Goal: Transaction & Acquisition: Book appointment/travel/reservation

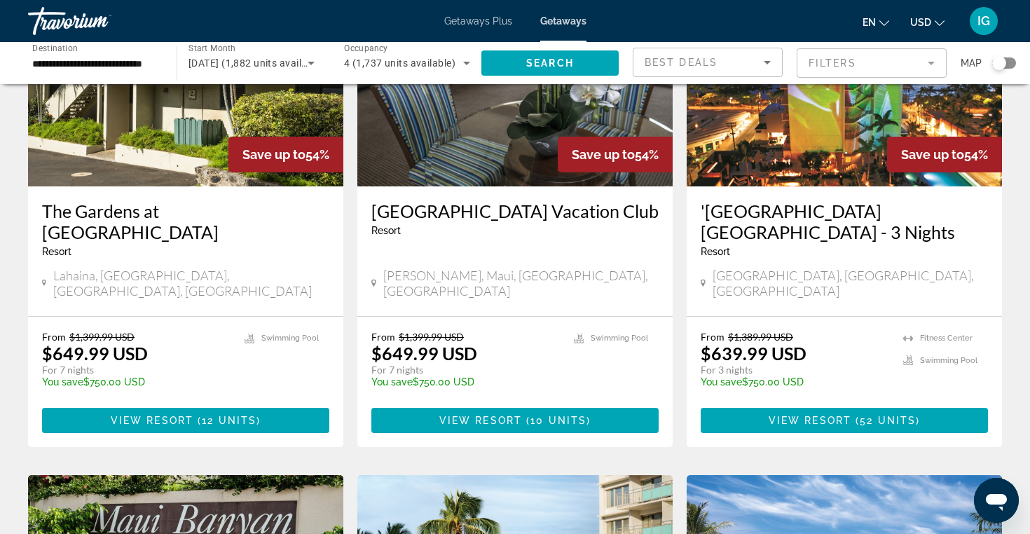
scroll to position [159, 0]
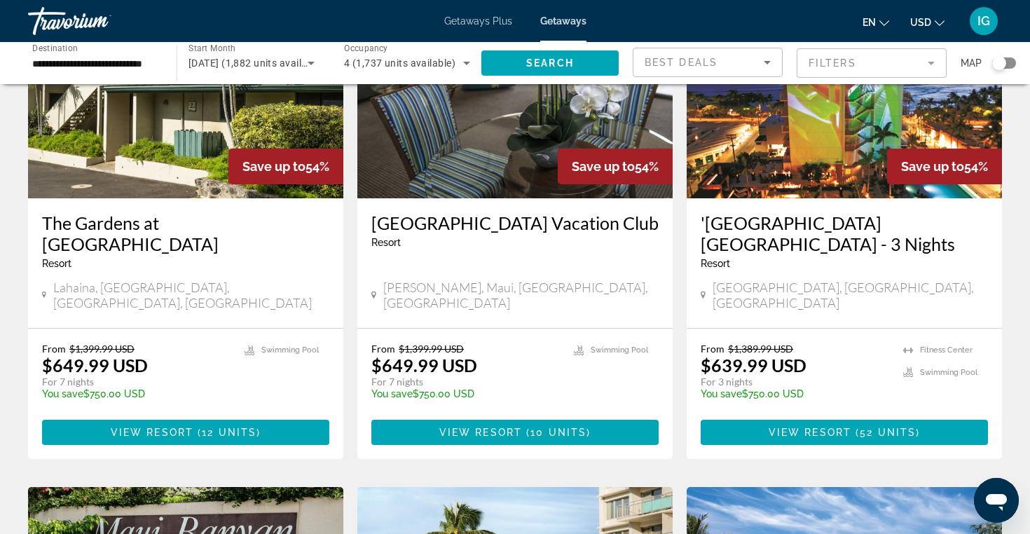
click at [164, 158] on img "Main content" at bounding box center [185, 86] width 315 height 224
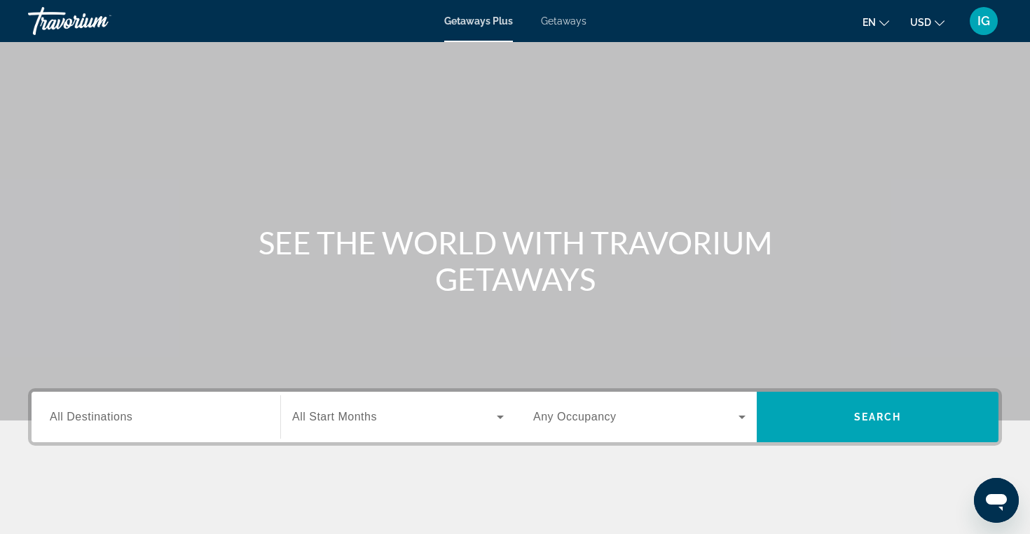
click at [111, 416] on span "All Destinations" at bounding box center [91, 417] width 83 height 12
click at [111, 416] on input "Destination All Destinations" at bounding box center [156, 417] width 212 height 17
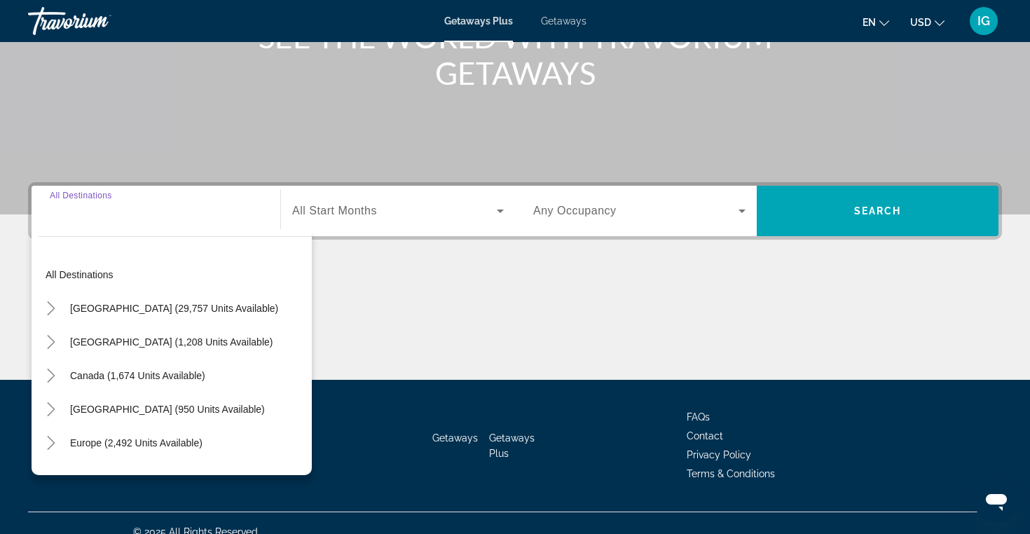
scroll to position [224, 0]
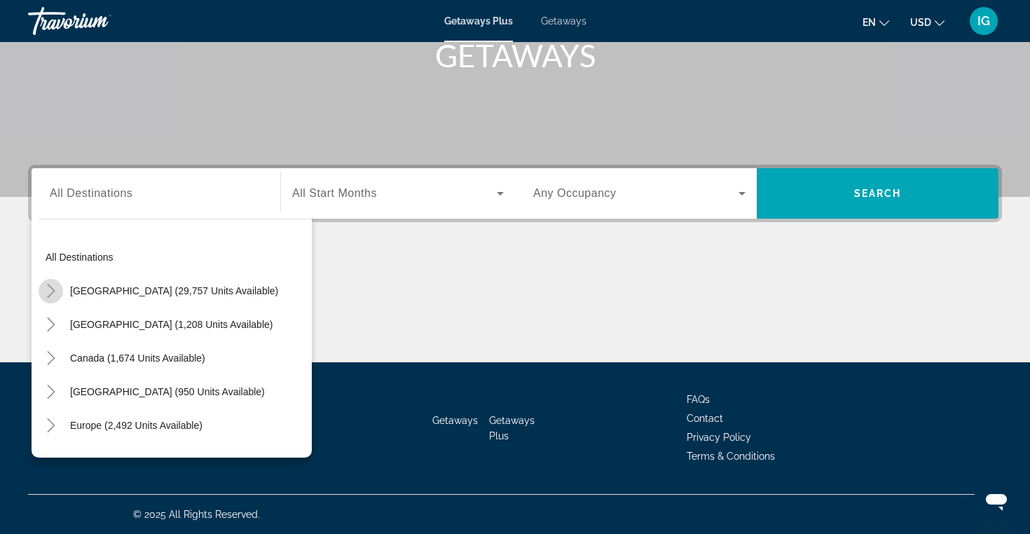
click at [53, 290] on icon "Toggle United States (29,757 units available)" at bounding box center [51, 291] width 8 height 14
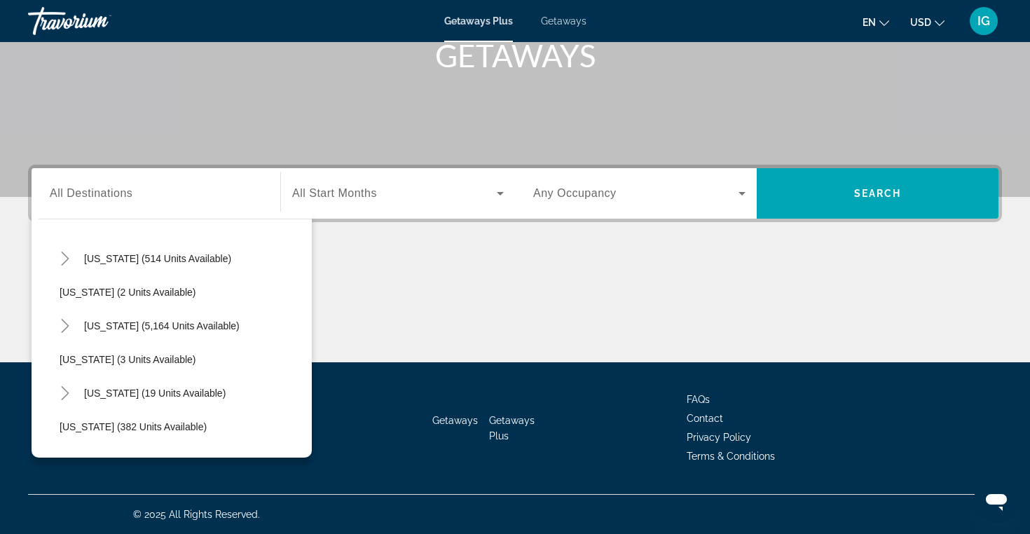
scroll to position [184, 0]
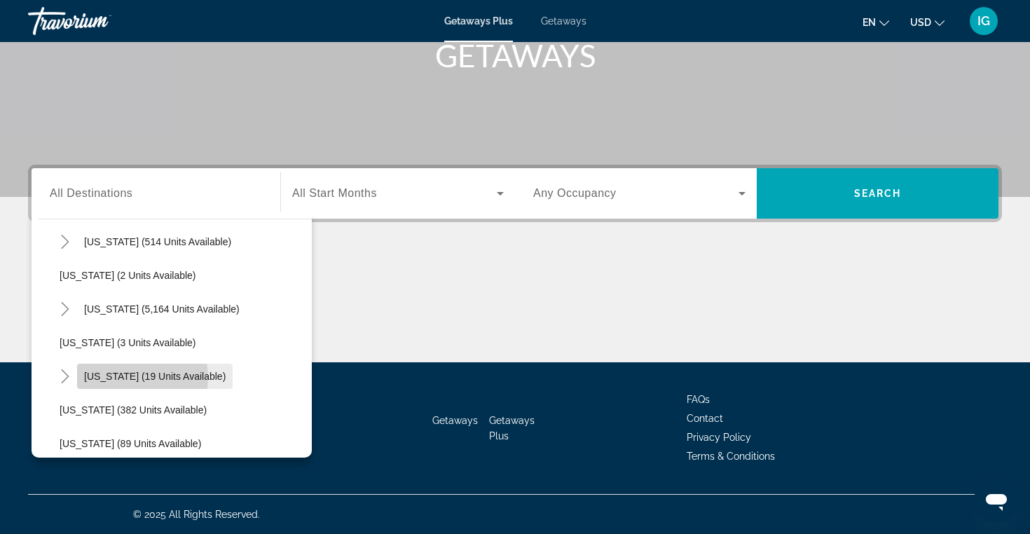
click at [125, 378] on span "[US_STATE] (19 units available)" at bounding box center [155, 376] width 142 height 11
type input "**********"
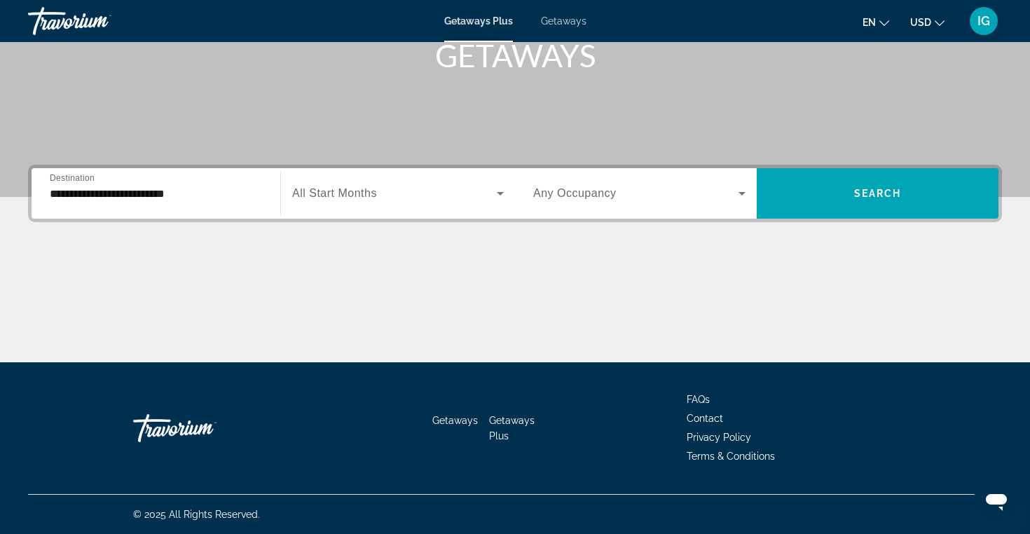
click at [566, 20] on span "Getaways" at bounding box center [564, 20] width 46 height 11
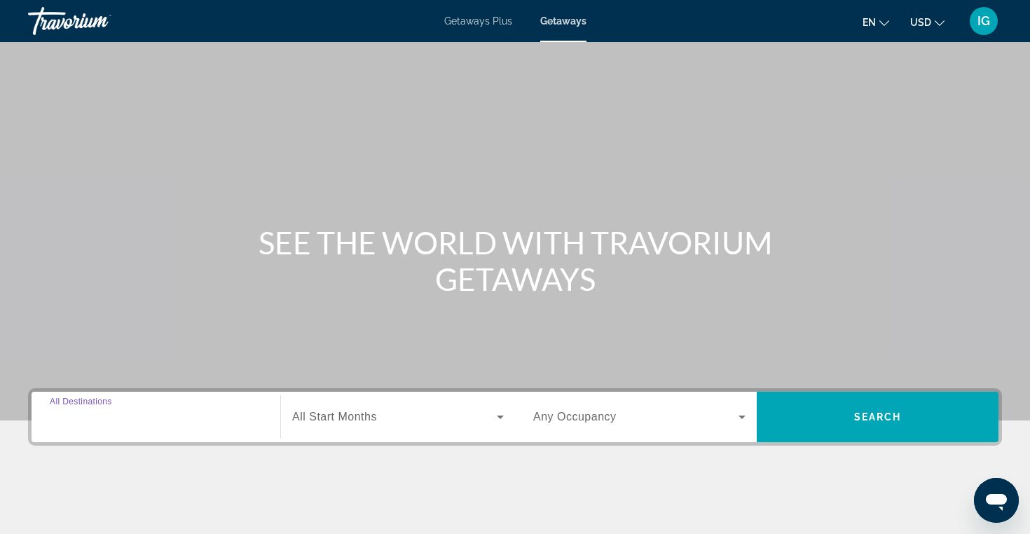
click at [141, 411] on input "Destination All Destinations" at bounding box center [156, 417] width 212 height 17
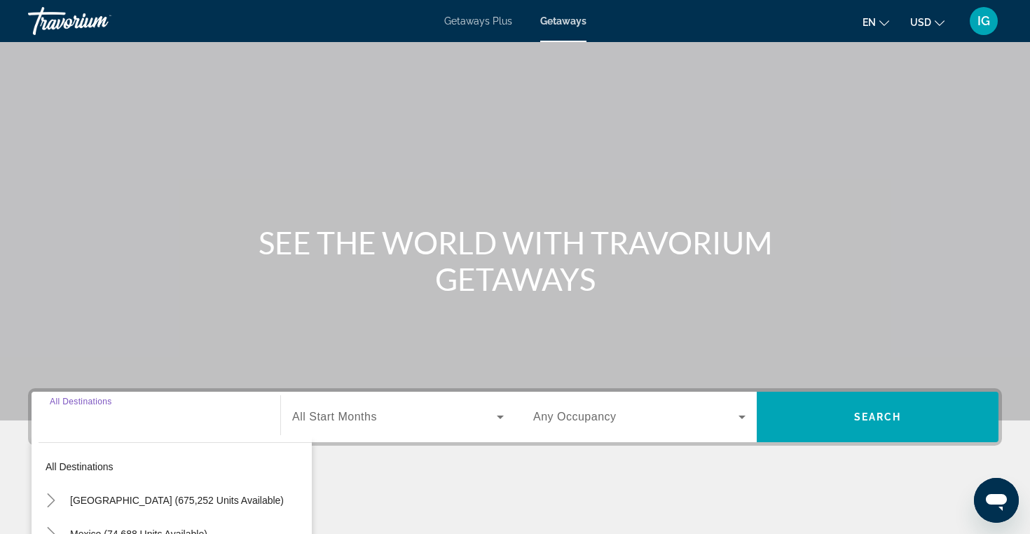
scroll to position [224, 0]
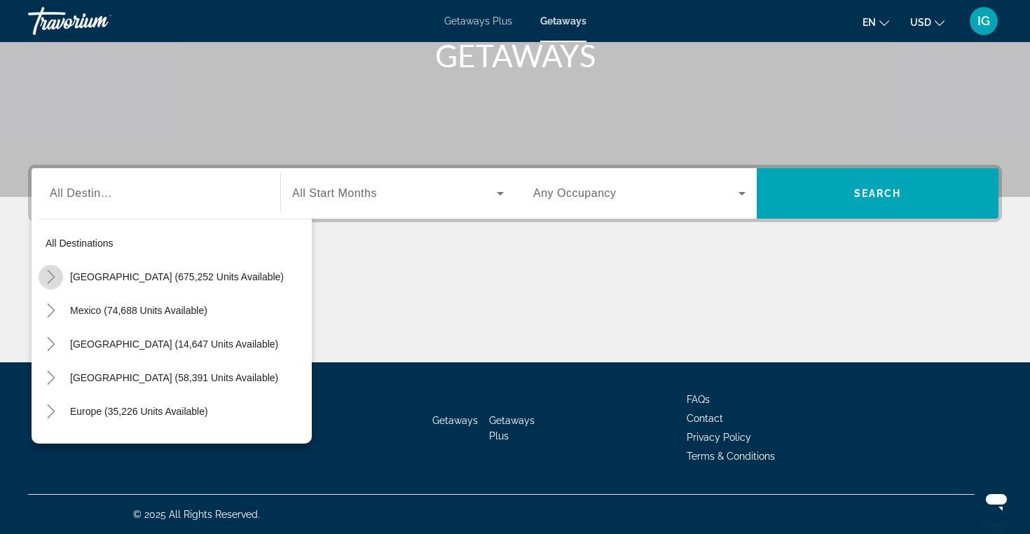
click at [54, 273] on icon "Toggle United States (675,252 units available)" at bounding box center [51, 277] width 14 height 14
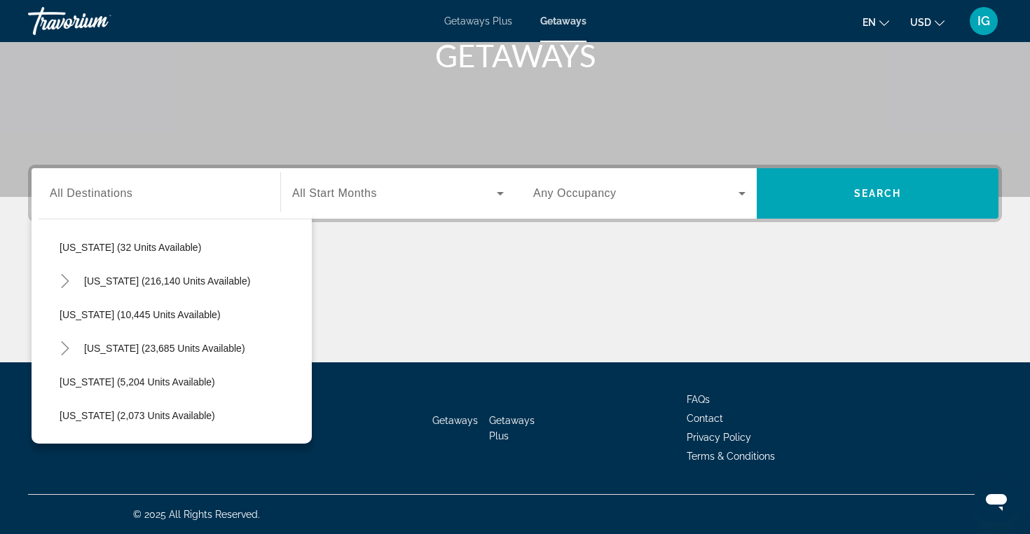
scroll to position [236, 0]
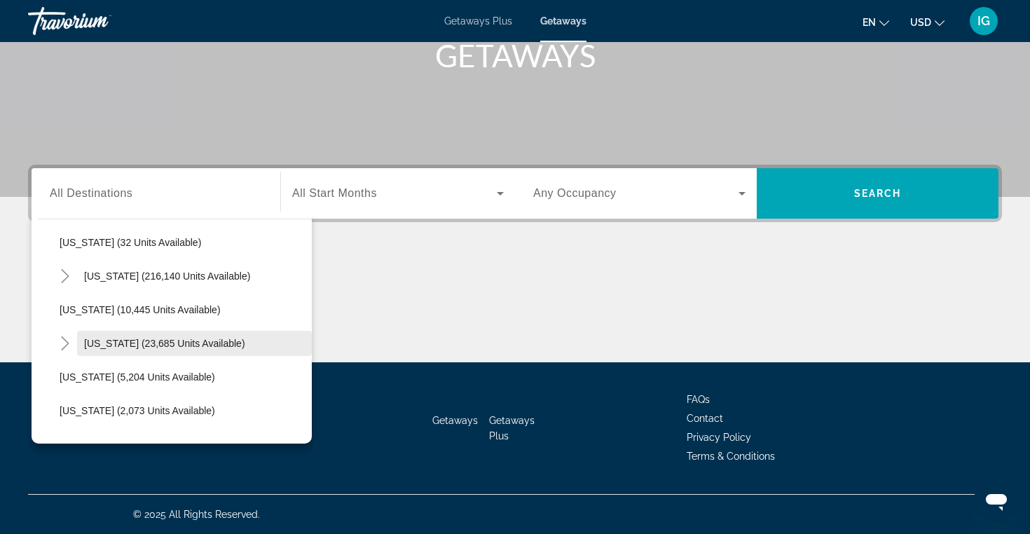
click at [94, 342] on span "[US_STATE] (23,685 units available)" at bounding box center [164, 343] width 161 height 11
type input "**********"
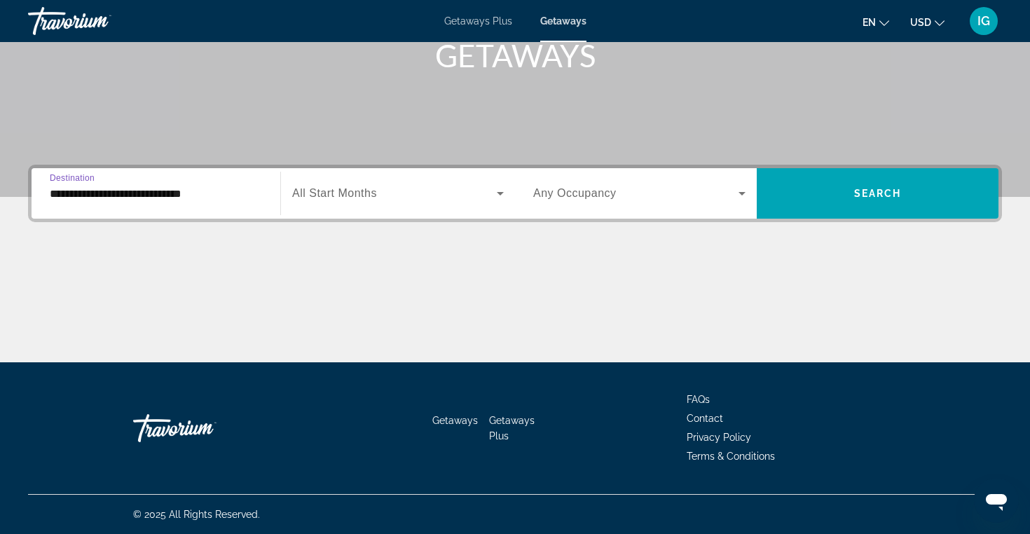
click at [502, 191] on icon "Search widget" at bounding box center [500, 193] width 17 height 17
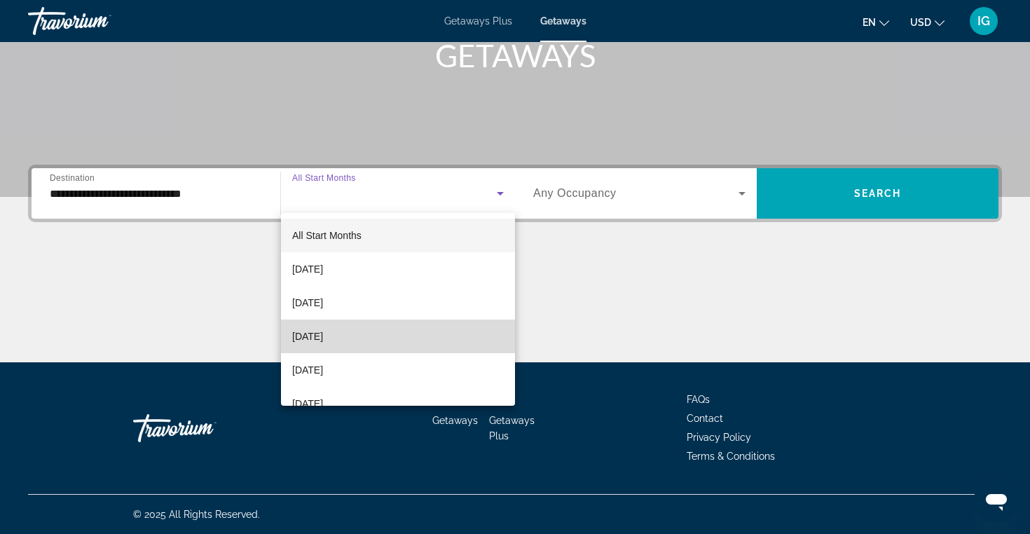
click at [420, 330] on mat-option "[DATE]" at bounding box center [398, 337] width 234 height 34
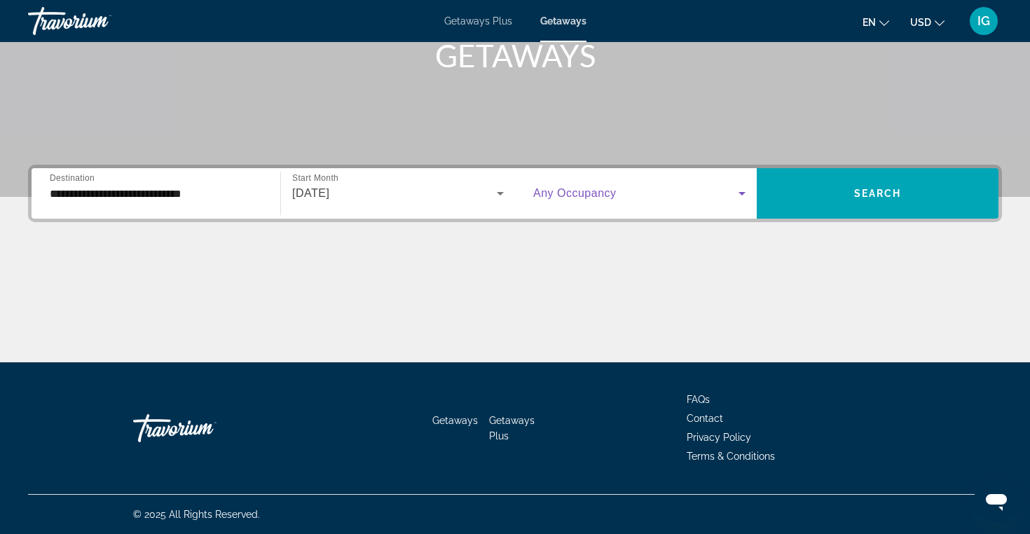
click at [744, 191] on icon "Search widget" at bounding box center [742, 193] width 17 height 17
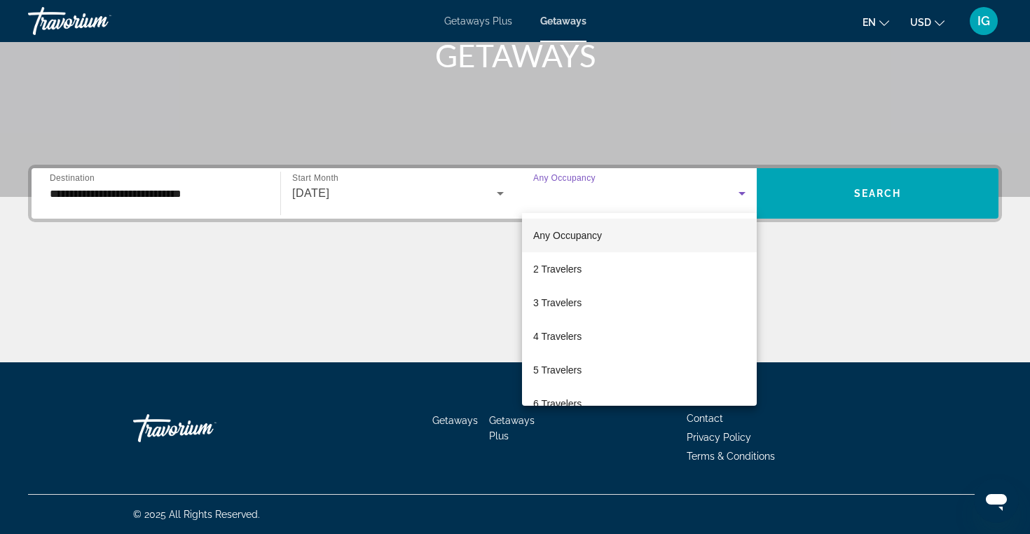
click at [498, 191] on div at bounding box center [515, 267] width 1030 height 534
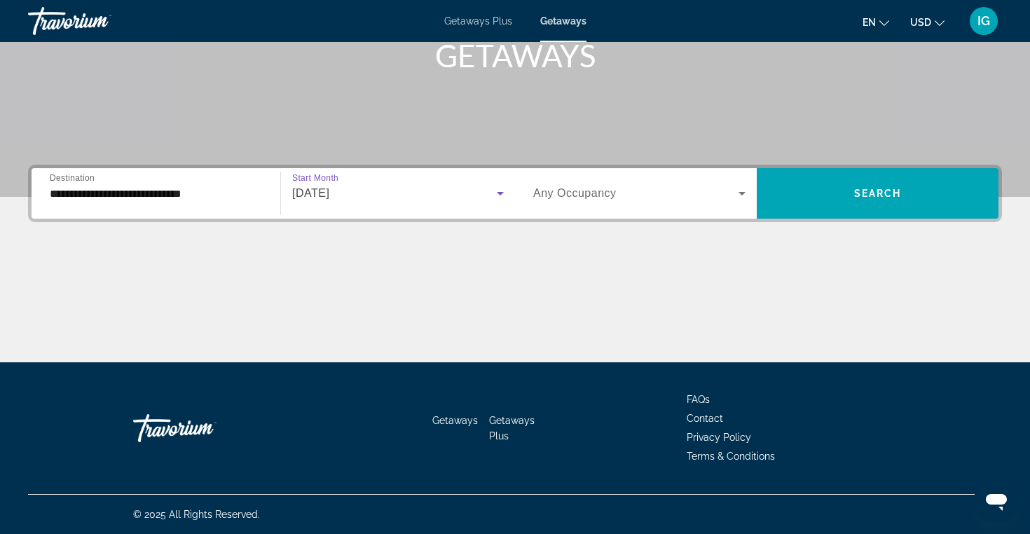
click at [498, 191] on icon "Search widget" at bounding box center [500, 193] width 17 height 17
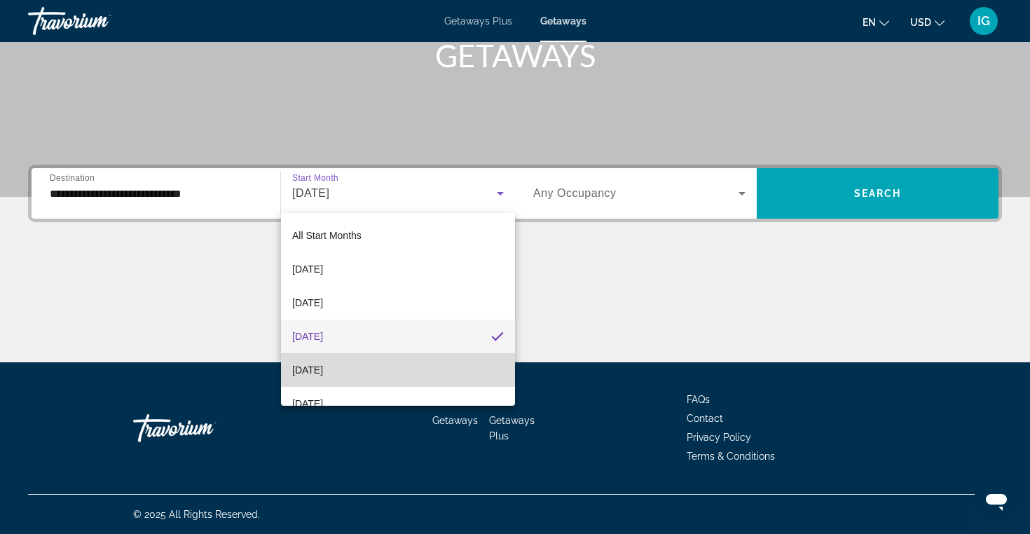
click at [412, 376] on mat-option "[DATE]" at bounding box center [398, 370] width 234 height 34
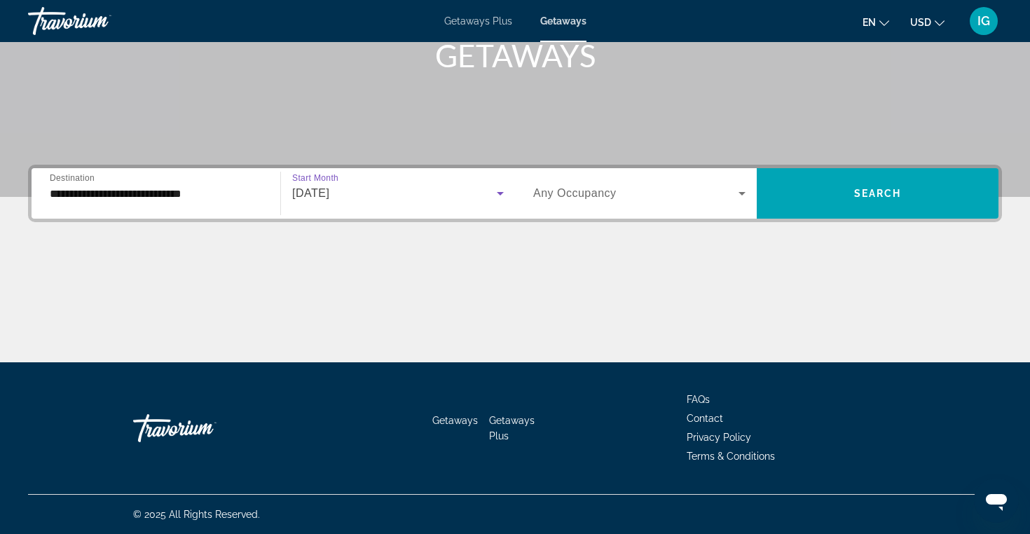
click at [741, 193] on icon "Search widget" at bounding box center [742, 194] width 7 height 4
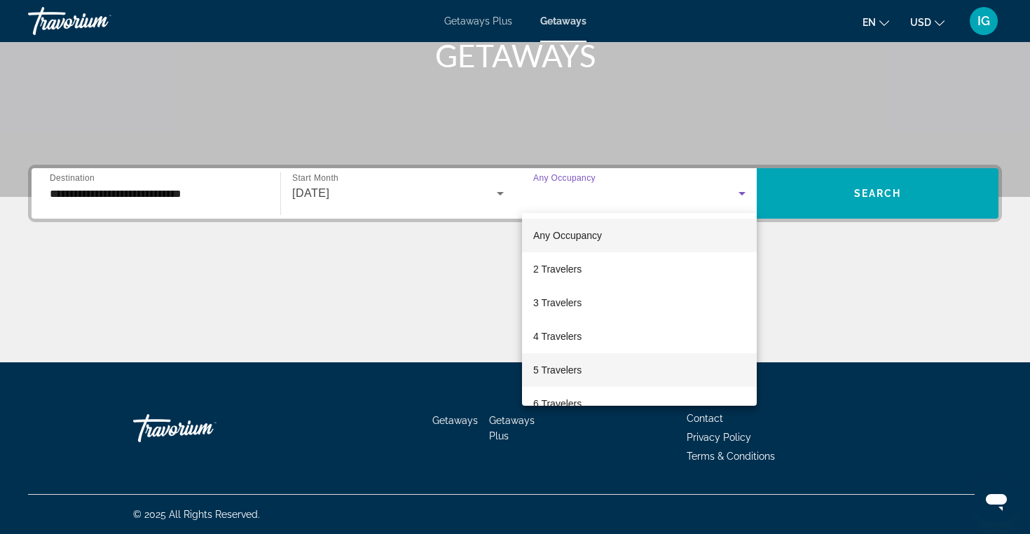
click at [650, 367] on mat-option "5 Travelers" at bounding box center [639, 370] width 235 height 34
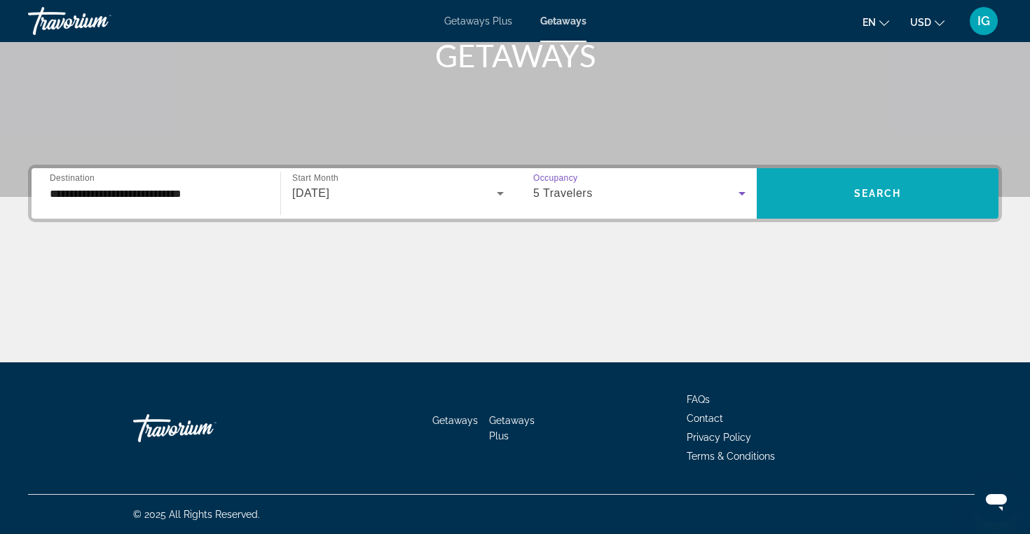
click at [937, 192] on span "Search widget" at bounding box center [878, 194] width 242 height 34
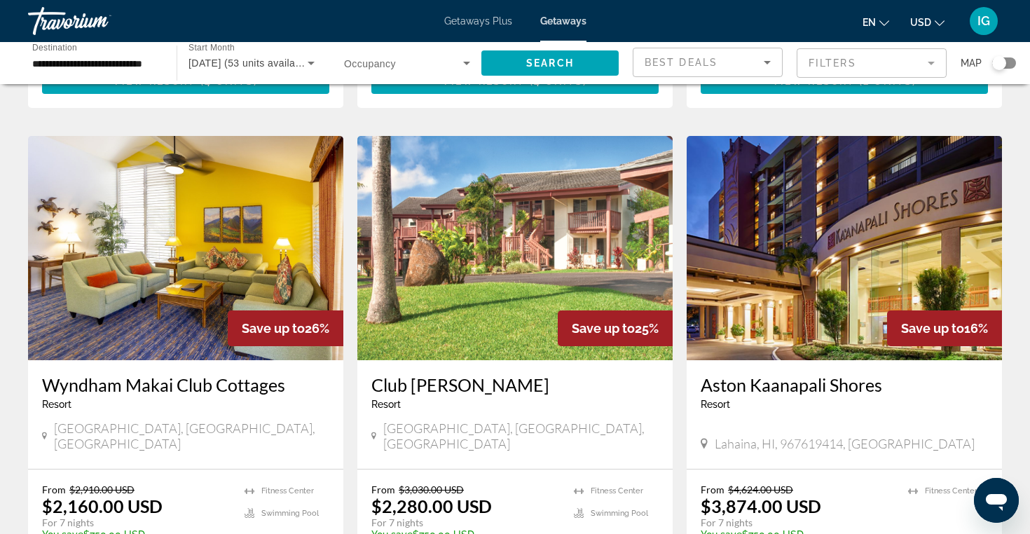
scroll to position [1536, 0]
click at [856, 261] on img "Main content" at bounding box center [844, 248] width 315 height 224
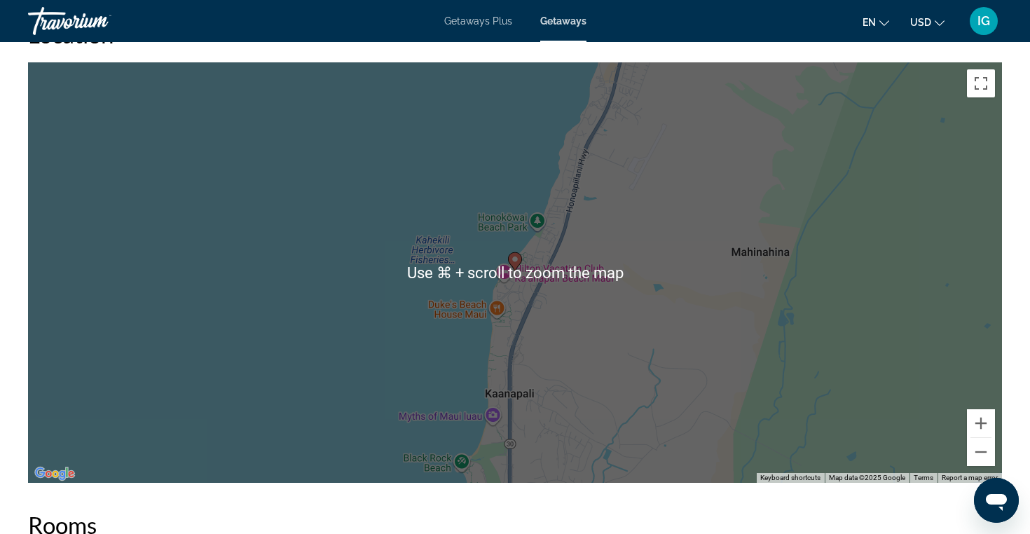
scroll to position [1652, 0]
click at [666, 351] on div "To activate drag with keyboard, press Alt + Enter. Once in keyboard drag state,…" at bounding box center [515, 272] width 974 height 420
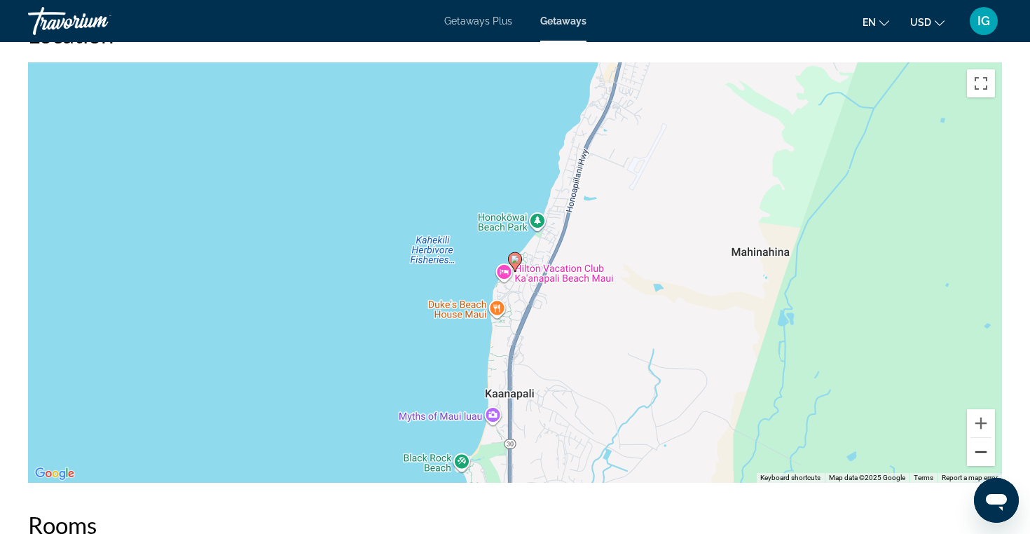
click at [981, 443] on button "Zoom out" at bounding box center [981, 452] width 28 height 28
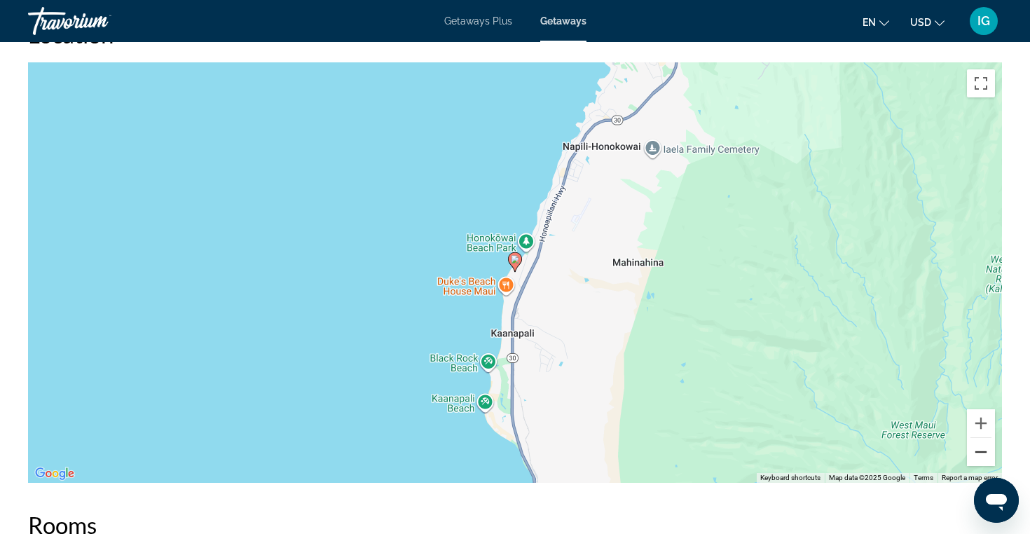
click at [981, 443] on button "Zoom out" at bounding box center [981, 452] width 28 height 28
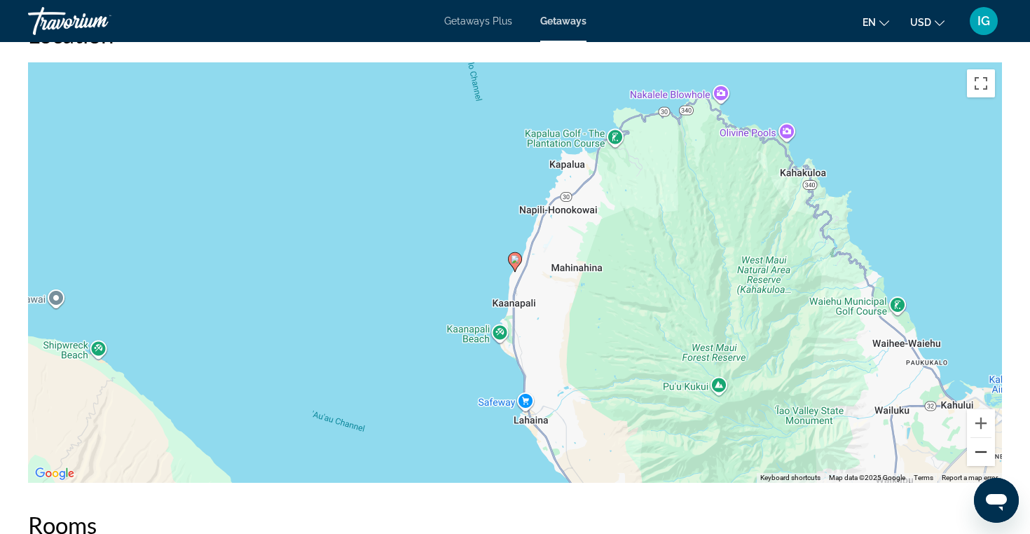
click at [981, 443] on button "Zoom out" at bounding box center [981, 452] width 28 height 28
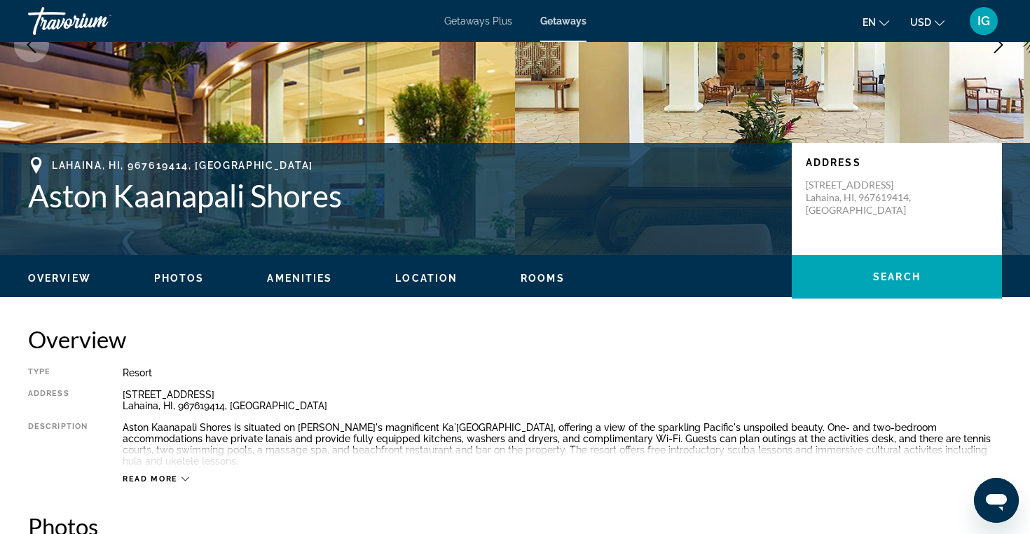
scroll to position [206, 0]
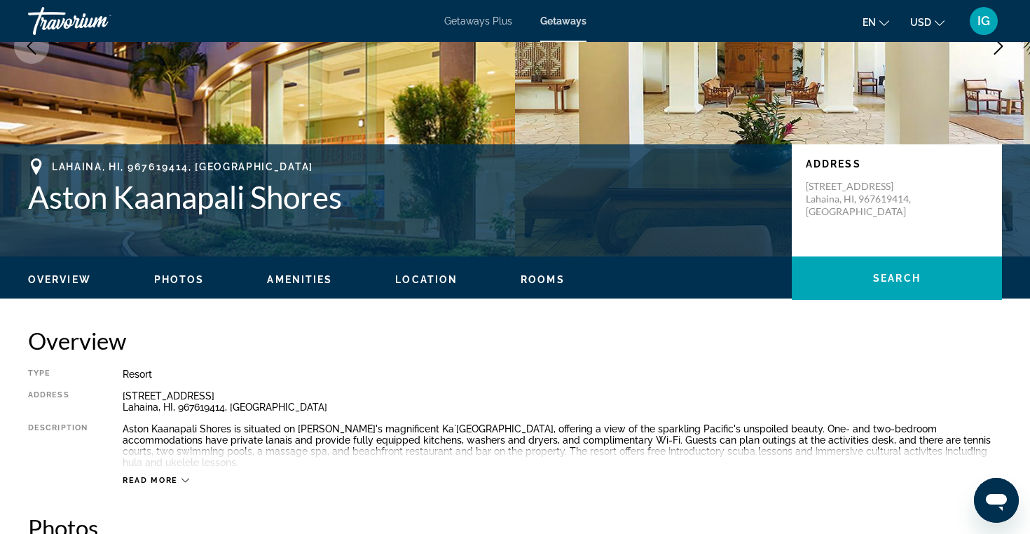
click at [545, 279] on span "Rooms" at bounding box center [543, 279] width 44 height 11
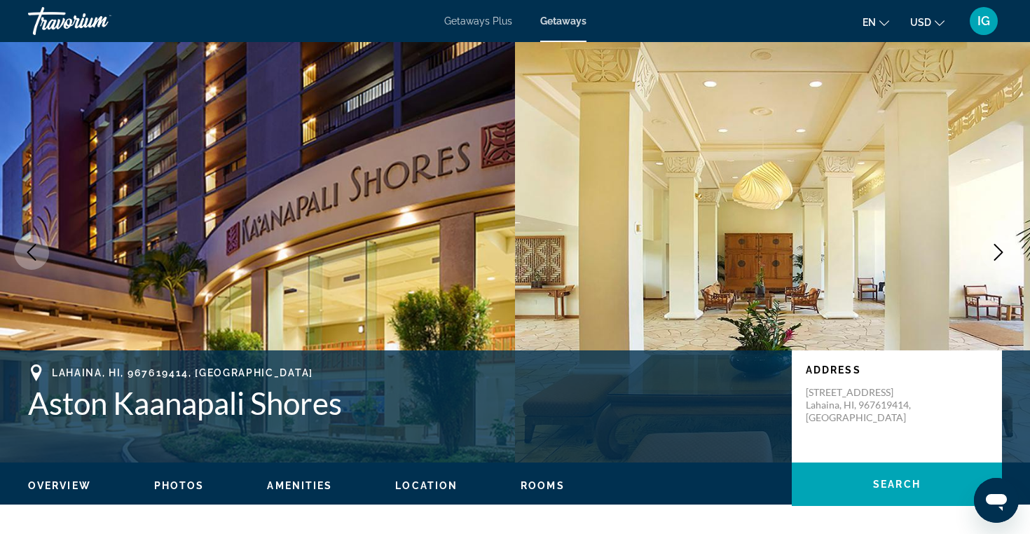
scroll to position [0, 0]
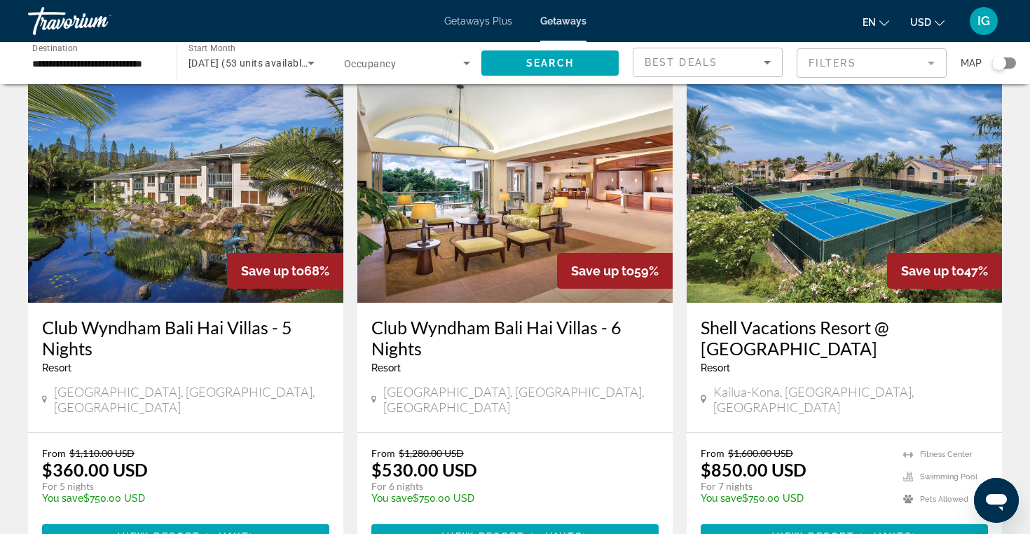
scroll to position [57, 0]
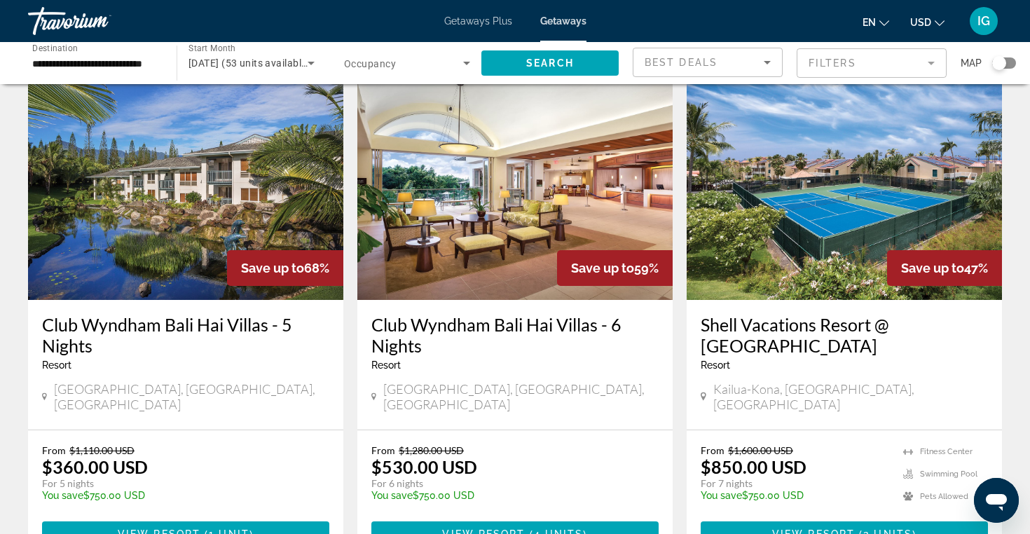
click at [830, 245] on img "Main content" at bounding box center [844, 188] width 315 height 224
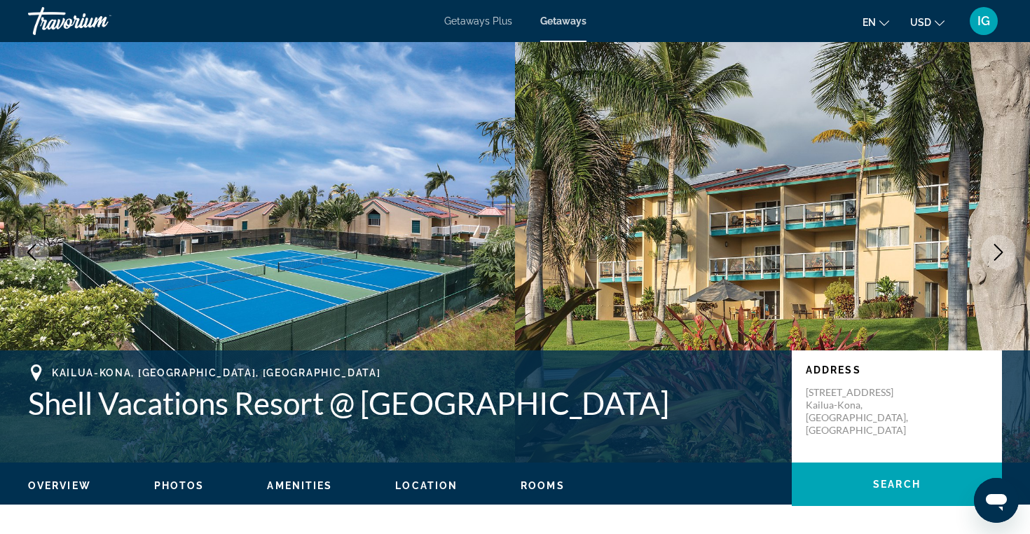
click at [410, 485] on span "Location" at bounding box center [426, 485] width 62 height 11
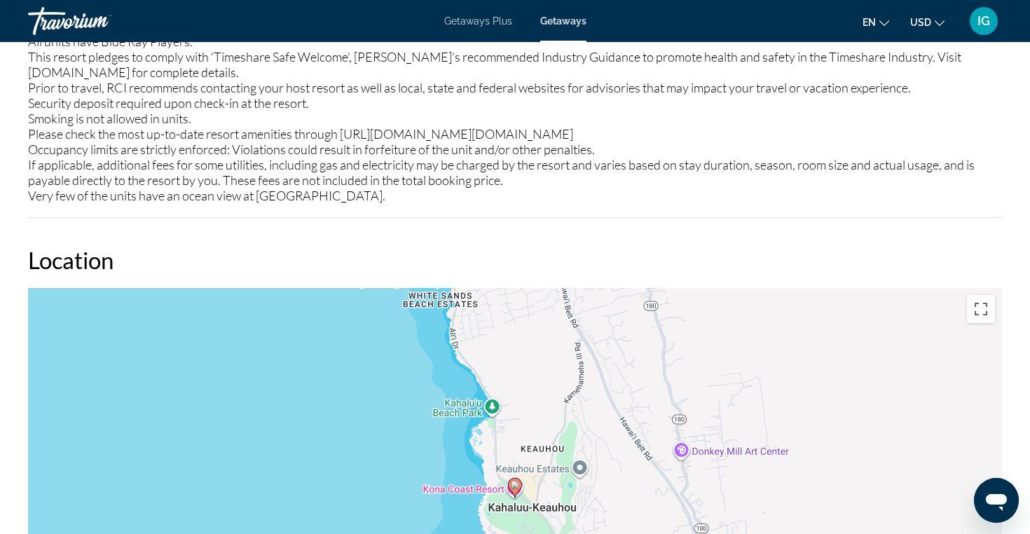
scroll to position [2101, 0]
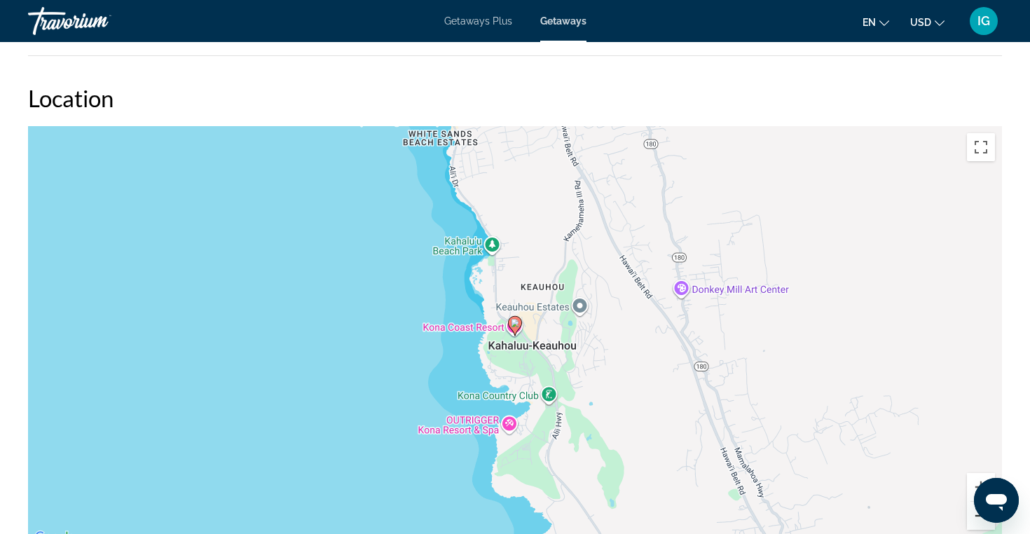
click at [980, 517] on button "Zoom out" at bounding box center [981, 516] width 28 height 28
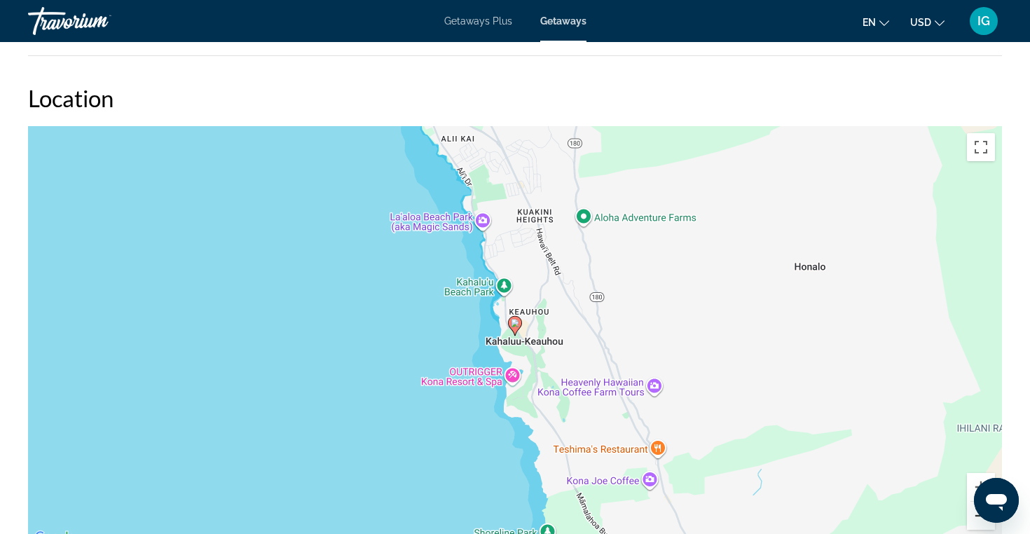
click at [980, 517] on button "Zoom out" at bounding box center [981, 516] width 28 height 28
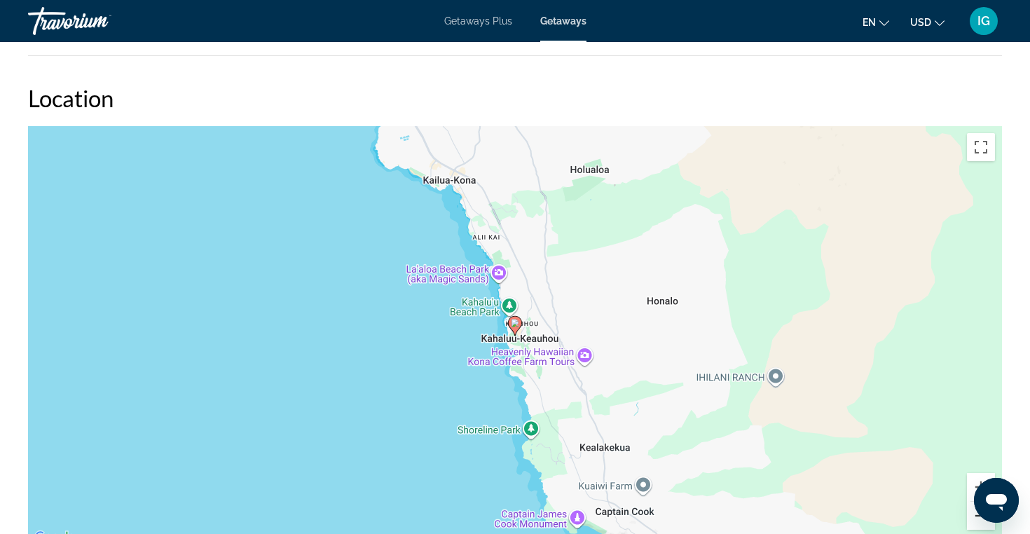
click at [980, 518] on button "Zoom out" at bounding box center [981, 516] width 28 height 28
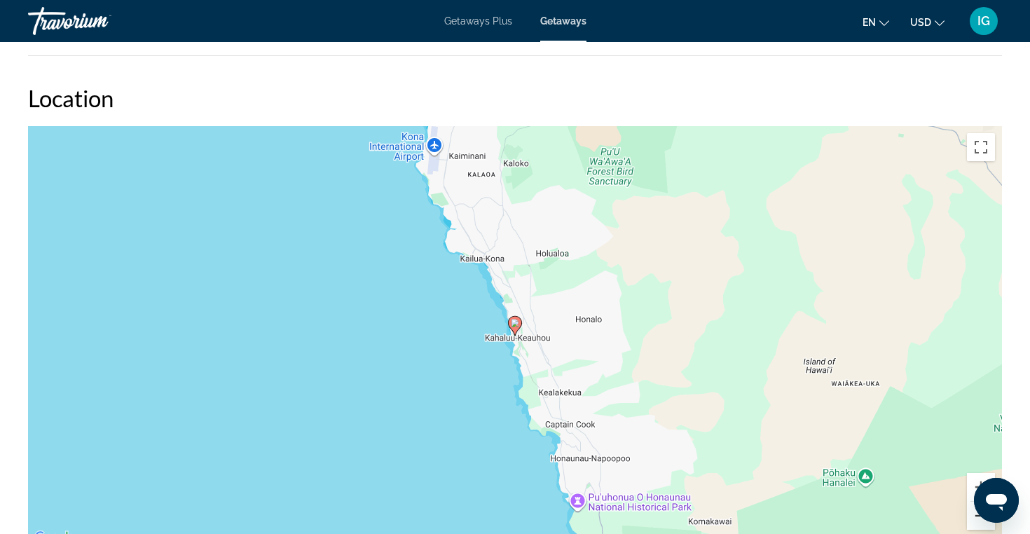
click at [980, 518] on button "Zoom out" at bounding box center [981, 516] width 28 height 28
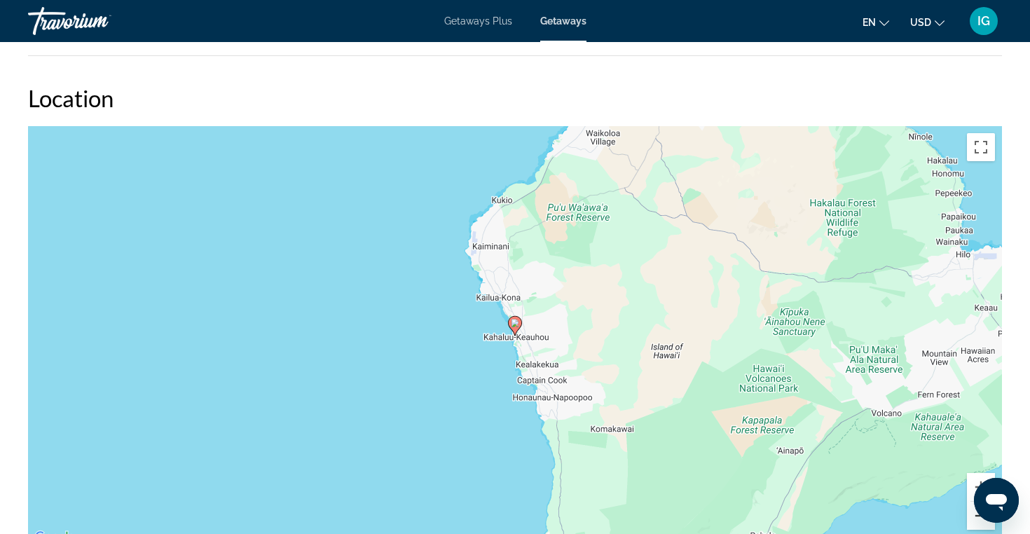
click at [980, 518] on button "Zoom out" at bounding box center [981, 516] width 28 height 28
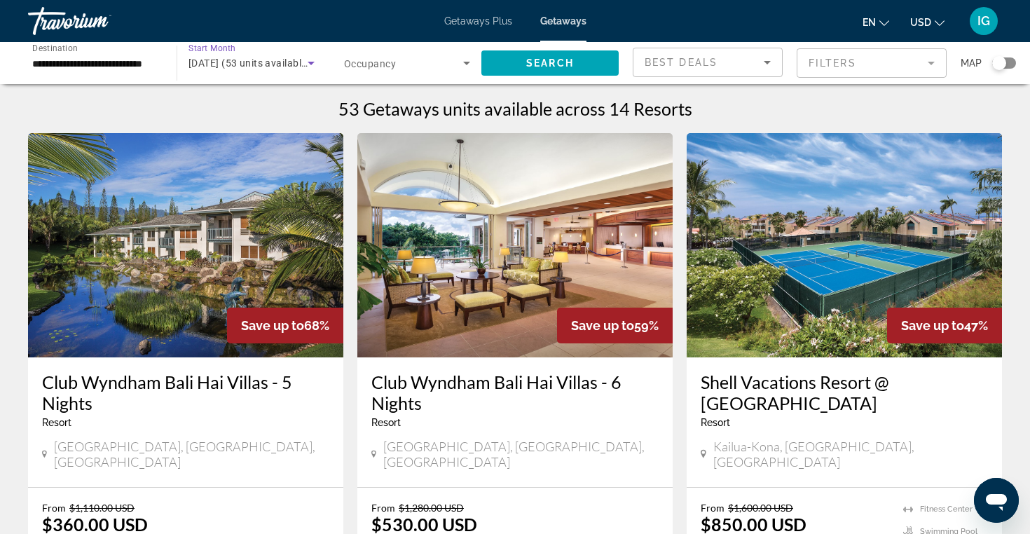
click at [316, 63] on icon "Search widget" at bounding box center [311, 63] width 17 height 17
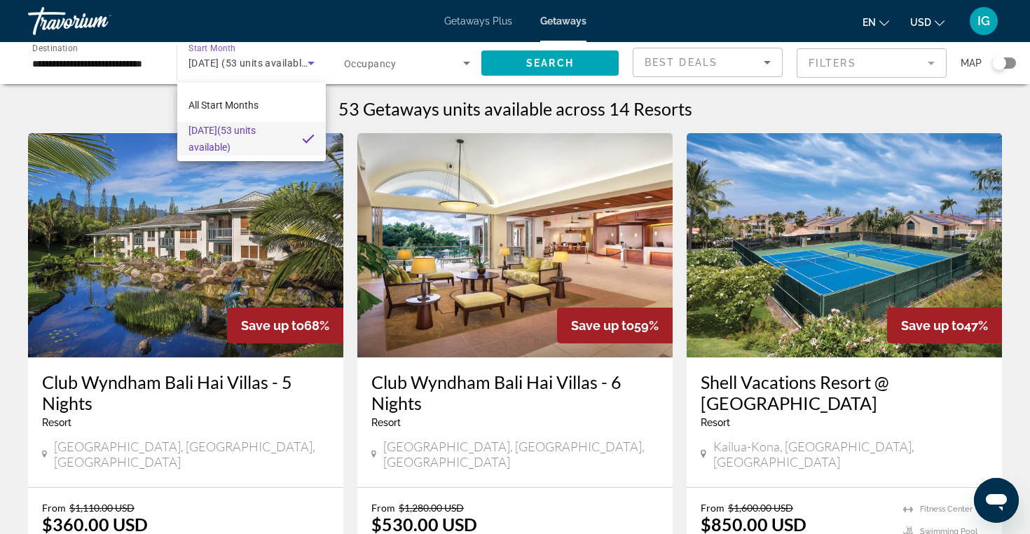
click at [467, 61] on div at bounding box center [515, 267] width 1030 height 534
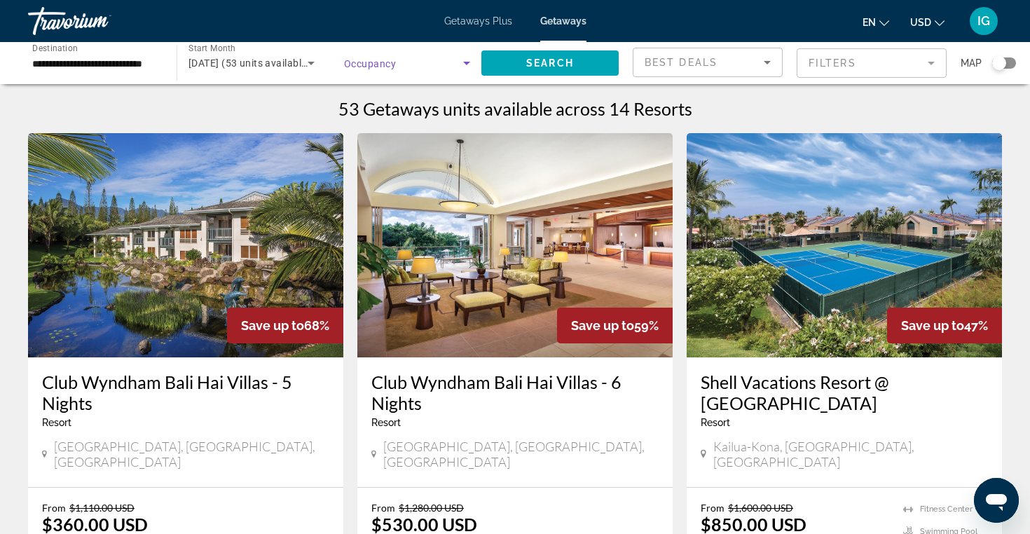
click at [469, 60] on icon "Search widget" at bounding box center [466, 63] width 17 height 17
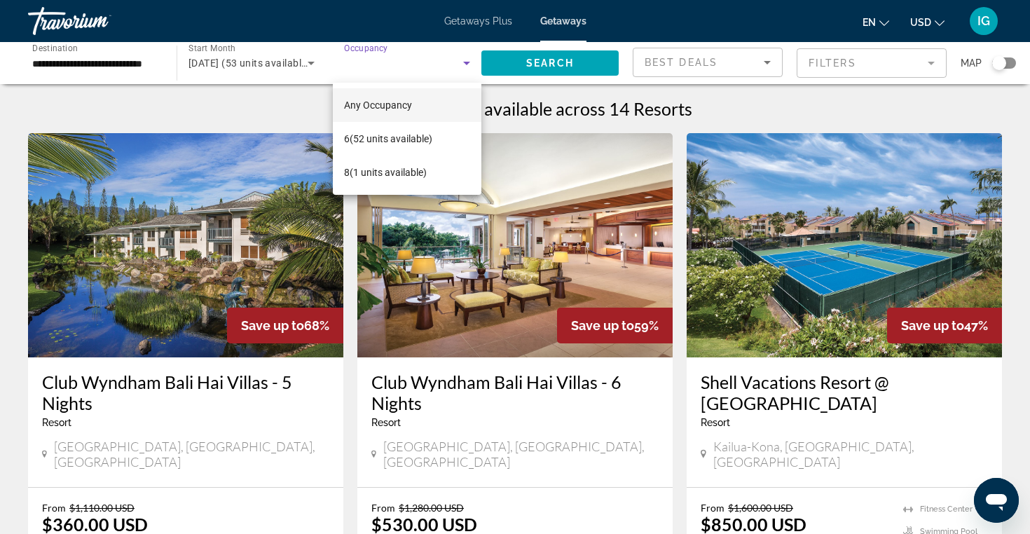
click at [767, 60] on div at bounding box center [515, 267] width 1030 height 534
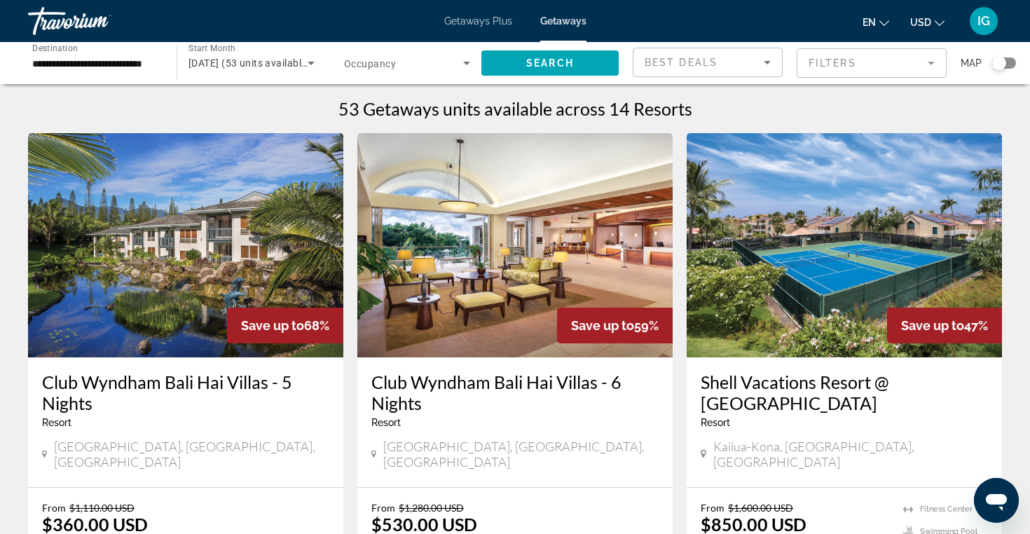
click at [933, 61] on mat-form-field "Filters" at bounding box center [872, 62] width 150 height 29
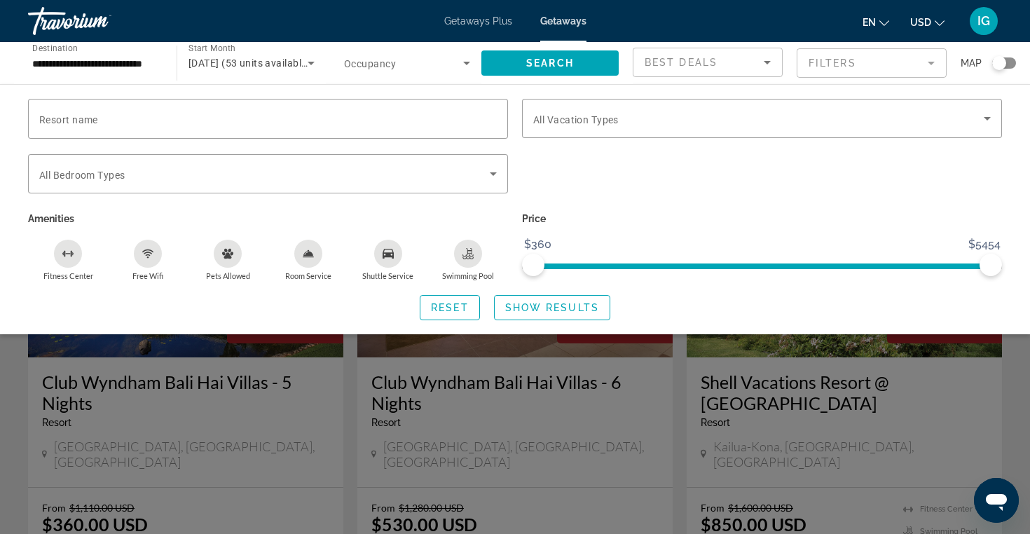
click at [915, 166] on div "Search widget" at bounding box center [762, 181] width 494 height 55
click at [995, 62] on div "Search widget" at bounding box center [999, 63] width 14 height 14
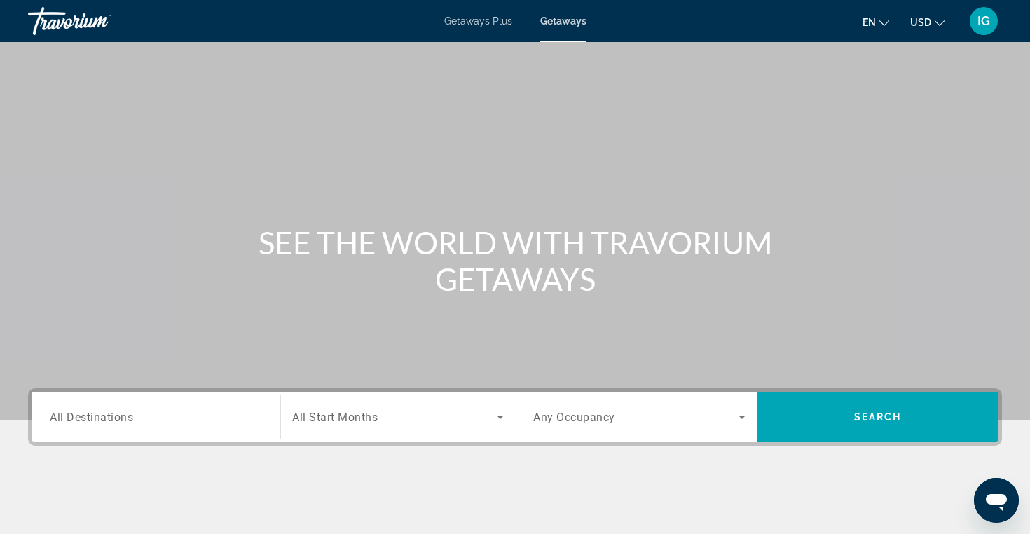
click at [54, 417] on span "All Destinations" at bounding box center [91, 416] width 83 height 13
click at [54, 417] on input "Destination All Destinations" at bounding box center [156, 417] width 212 height 17
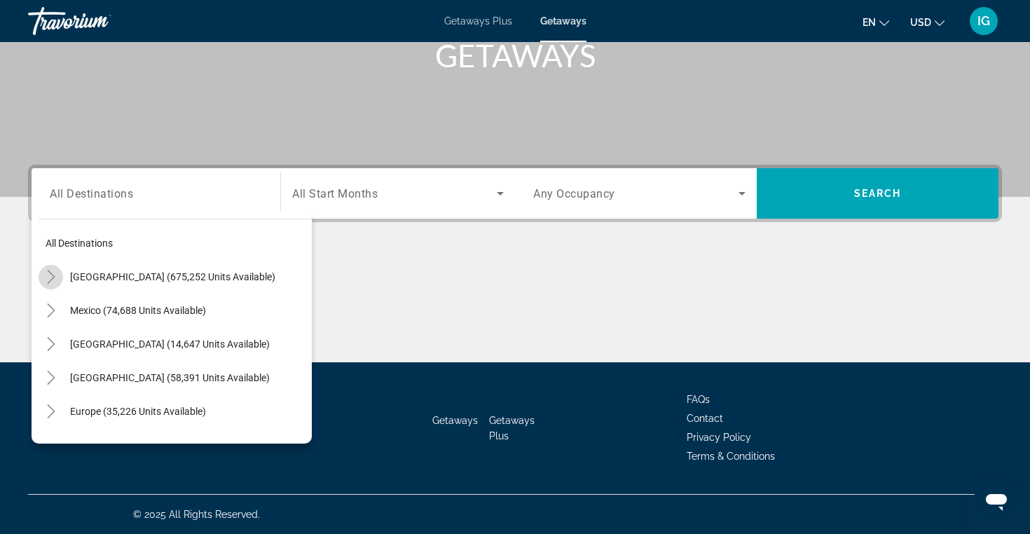
click at [53, 273] on icon "Toggle United States (675,252 units available)" at bounding box center [51, 277] width 14 height 14
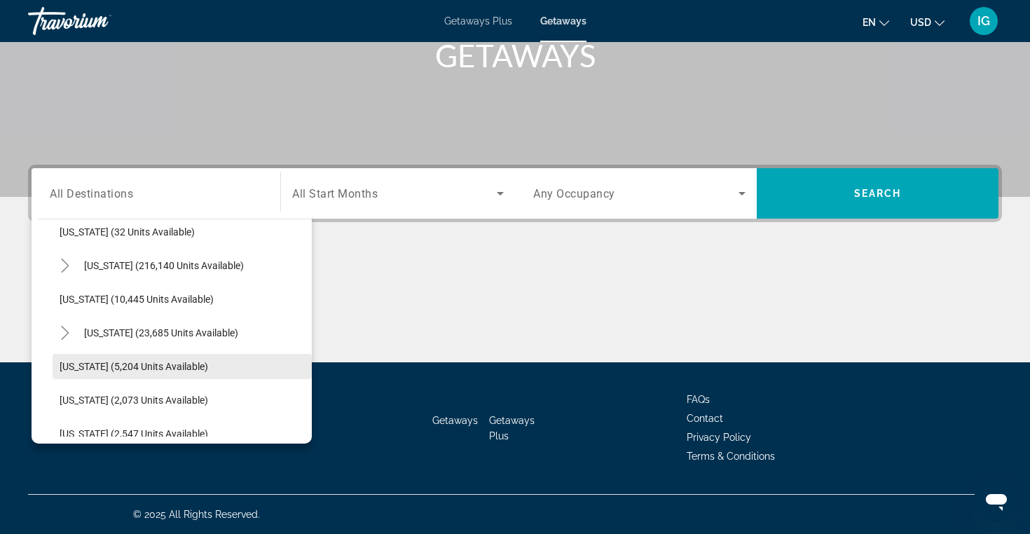
scroll to position [247, 0]
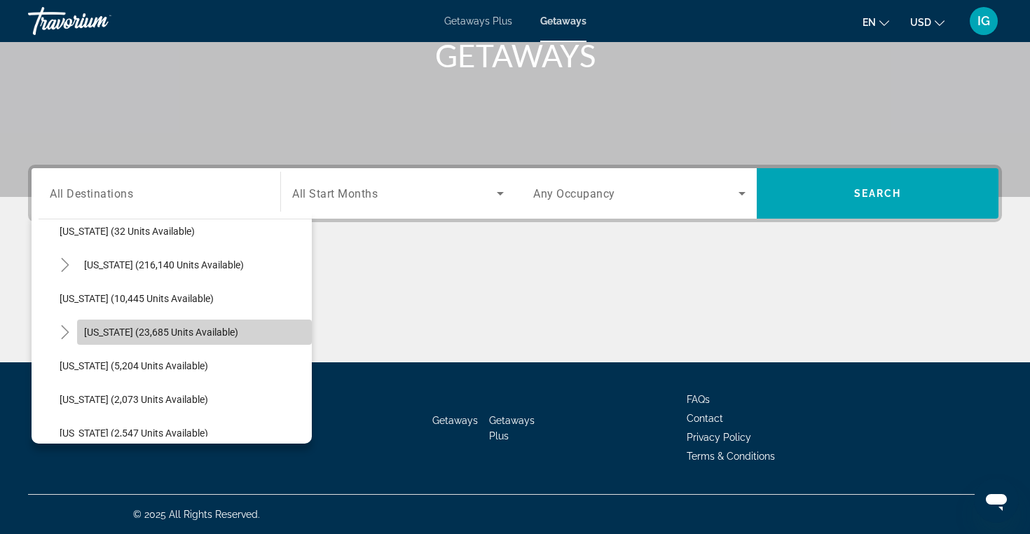
click at [164, 340] on span "Search widget" at bounding box center [194, 332] width 235 height 34
type input "**********"
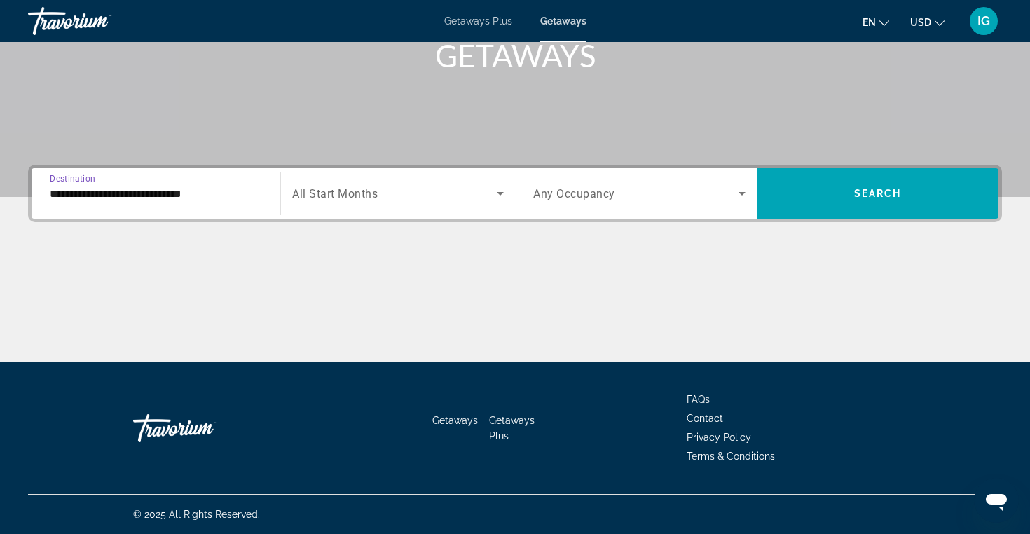
click at [503, 191] on icon "Search widget" at bounding box center [500, 193] width 17 height 17
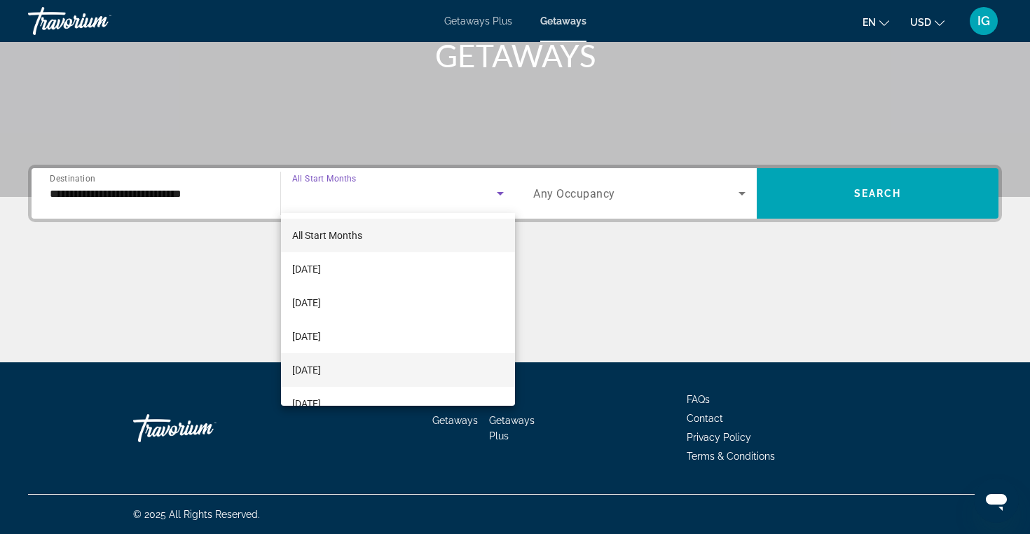
click at [421, 370] on mat-option "[DATE]" at bounding box center [398, 370] width 234 height 34
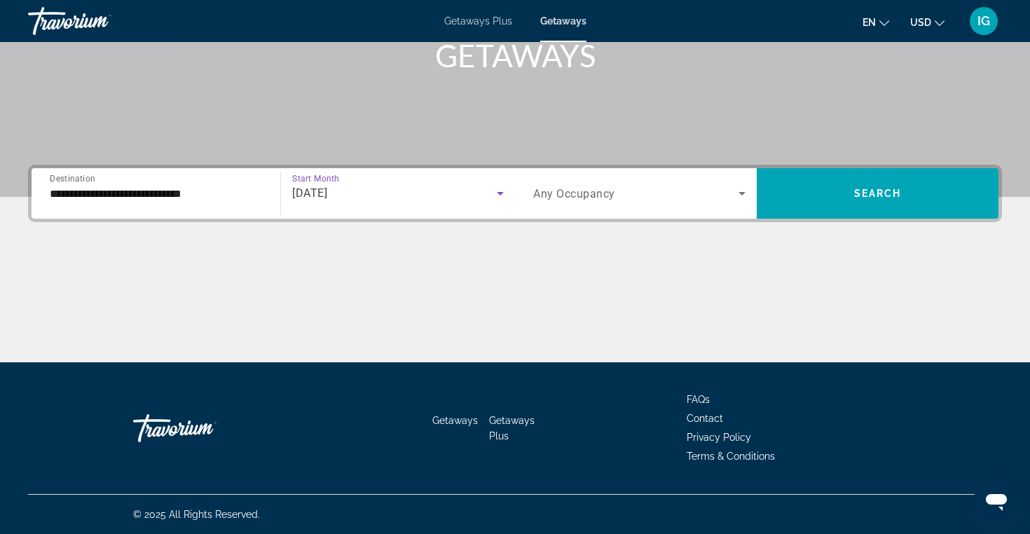
click at [744, 192] on icon "Search widget" at bounding box center [742, 193] width 17 height 17
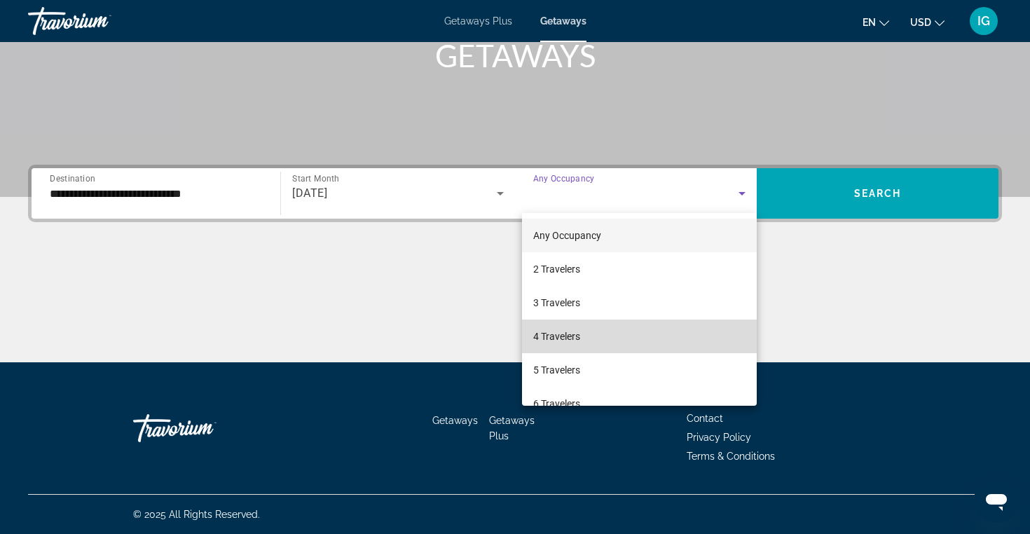
click at [658, 333] on mat-option "4 Travelers" at bounding box center [639, 337] width 235 height 34
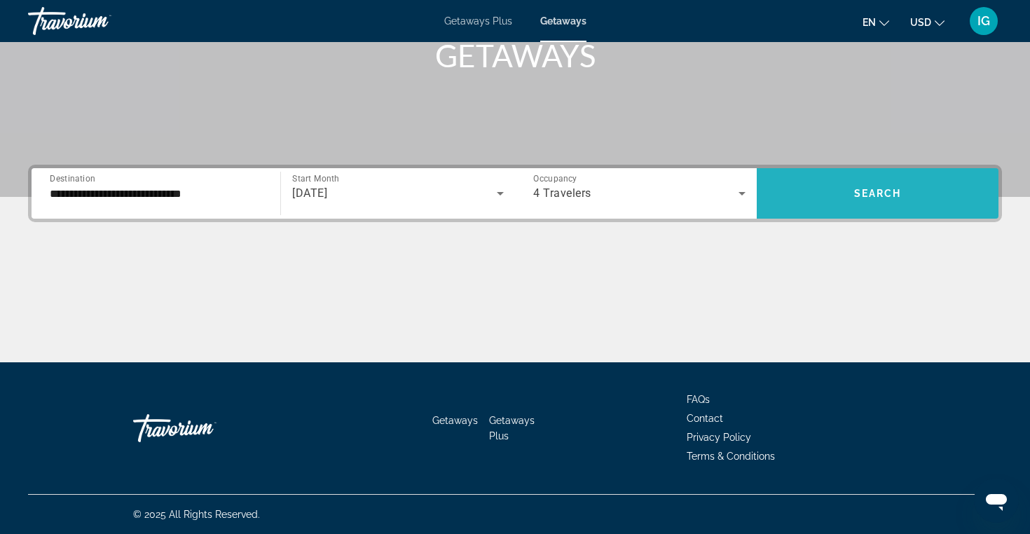
click at [883, 188] on span "Search" at bounding box center [878, 193] width 48 height 11
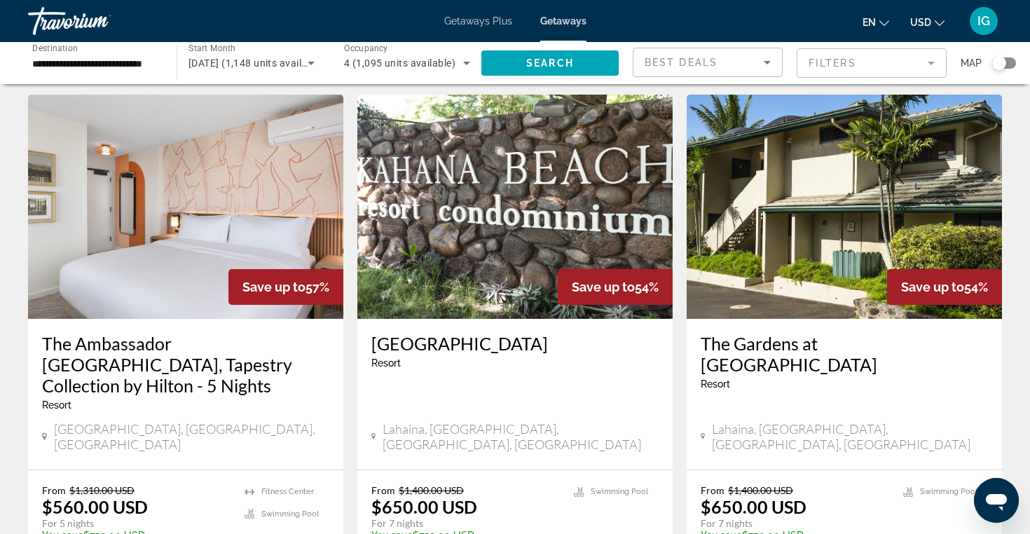
scroll to position [1128, 0]
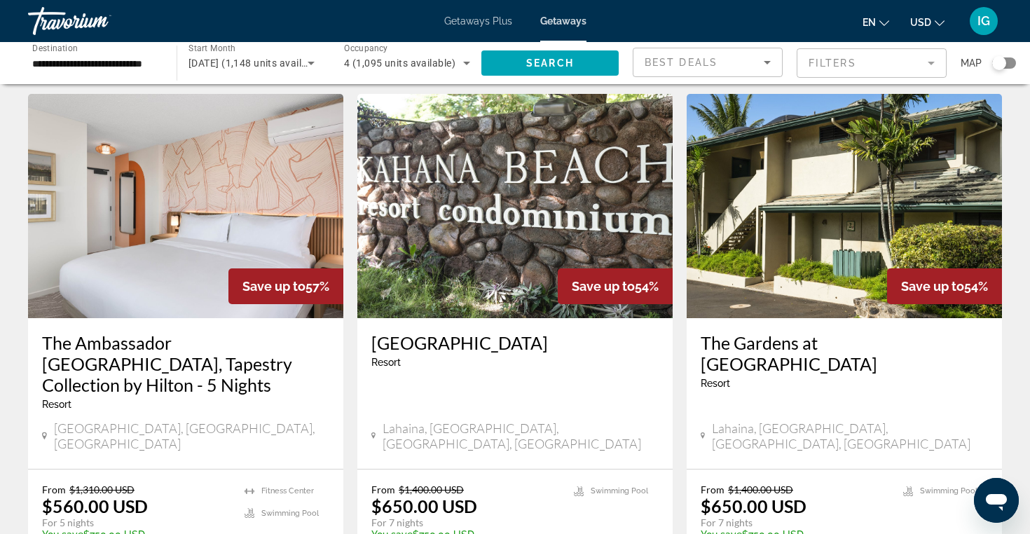
click at [815, 209] on img "Main content" at bounding box center [844, 206] width 315 height 224
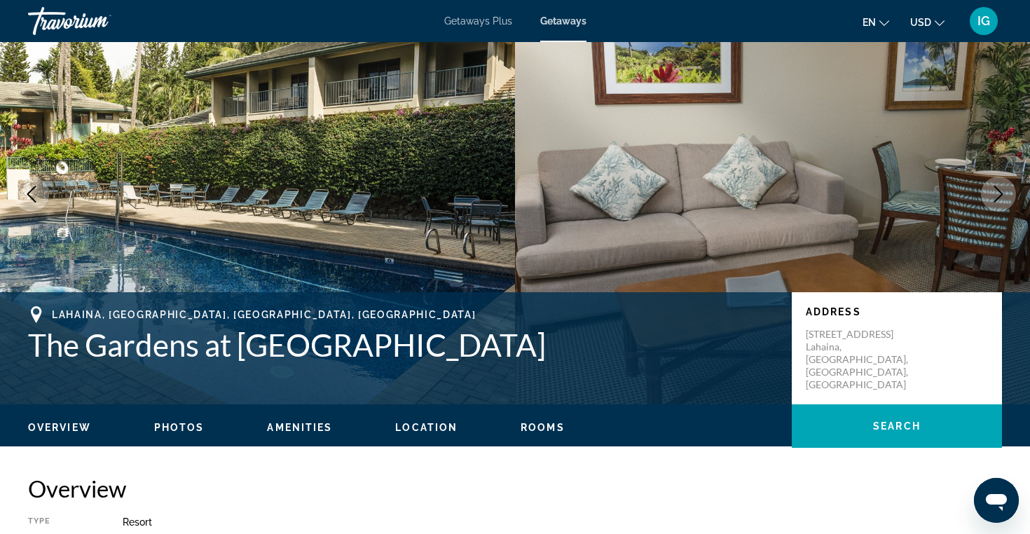
scroll to position [60, 0]
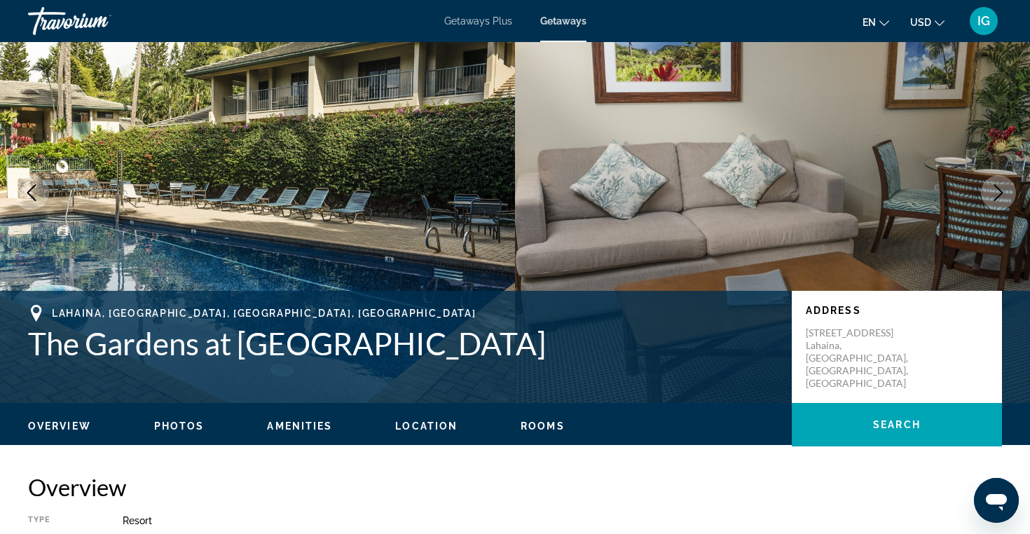
click at [200, 428] on span "Photos" at bounding box center [179, 425] width 50 height 11
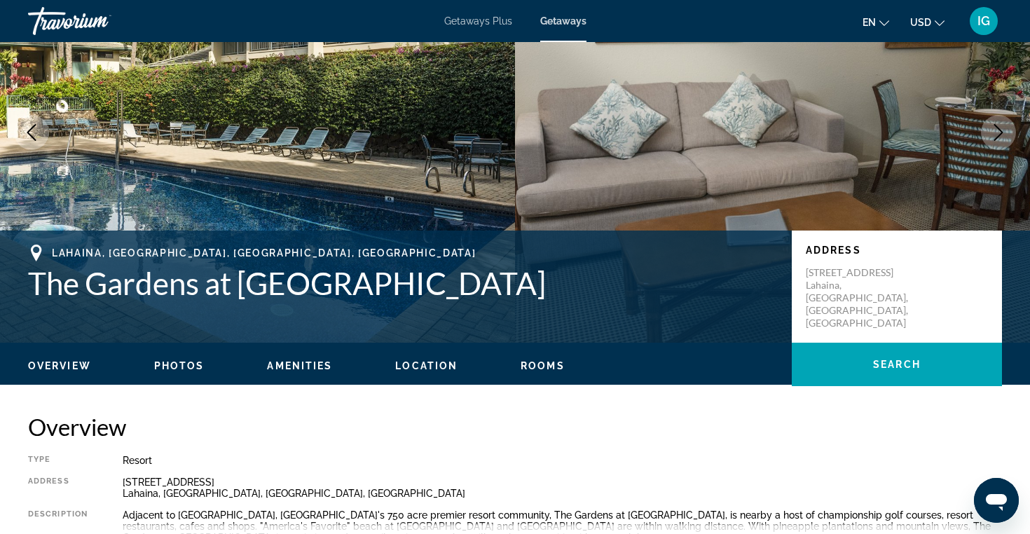
scroll to position [123, 0]
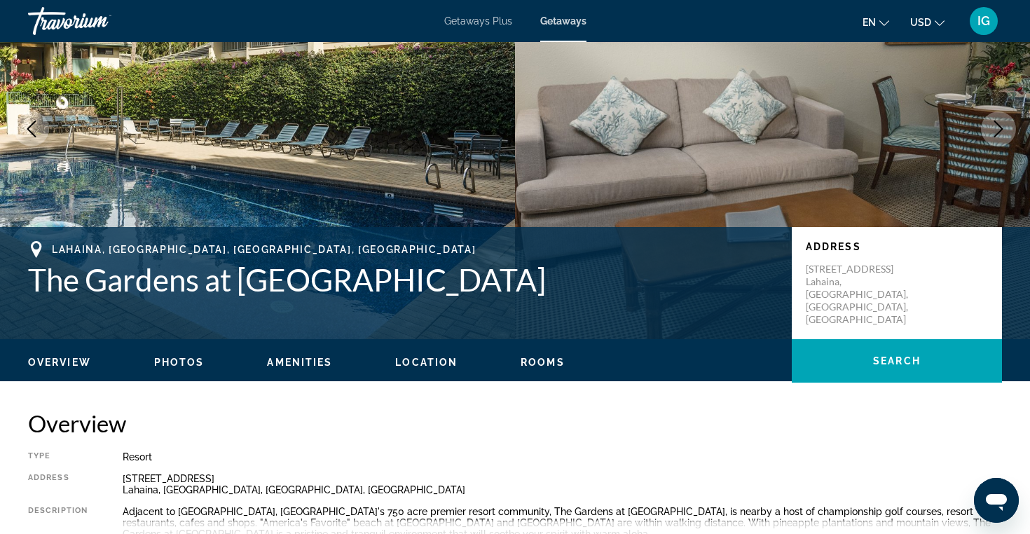
click at [537, 356] on button "Rooms" at bounding box center [543, 362] width 44 height 13
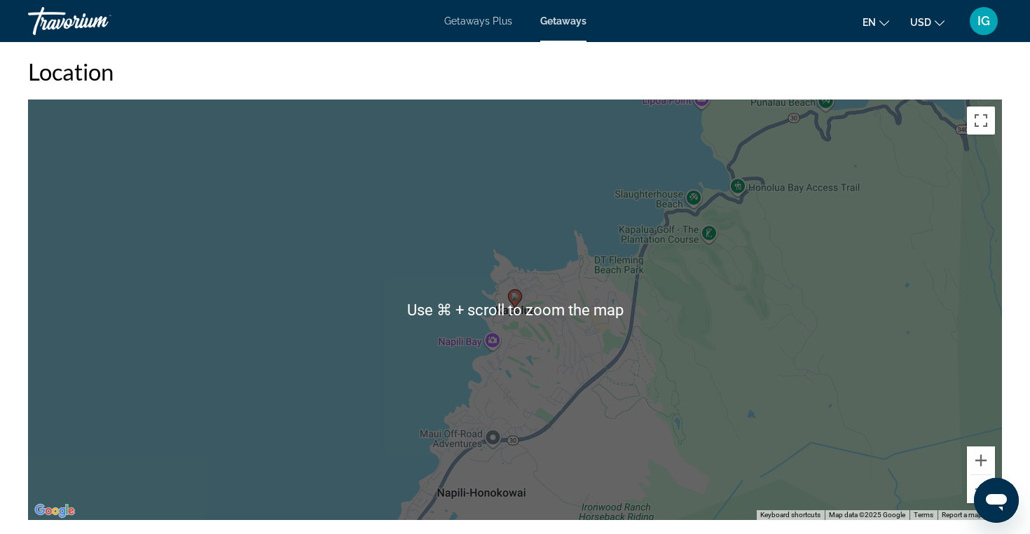
scroll to position [1939, 0]
